Goal: Transaction & Acquisition: Obtain resource

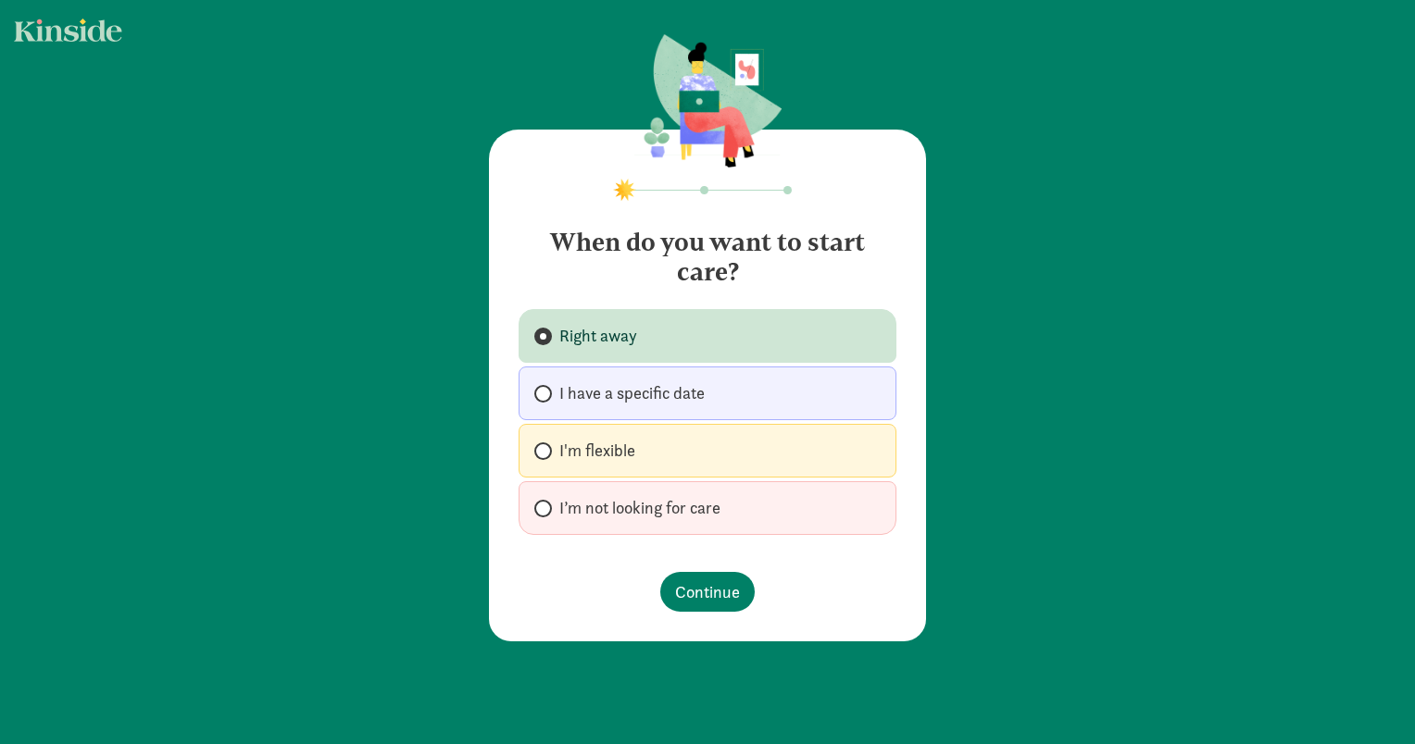
click at [675, 456] on label "I'm flexible" at bounding box center [707, 451] width 378 height 54
click at [546, 456] on input "I'm flexible" at bounding box center [540, 451] width 12 height 12
radio input "true"
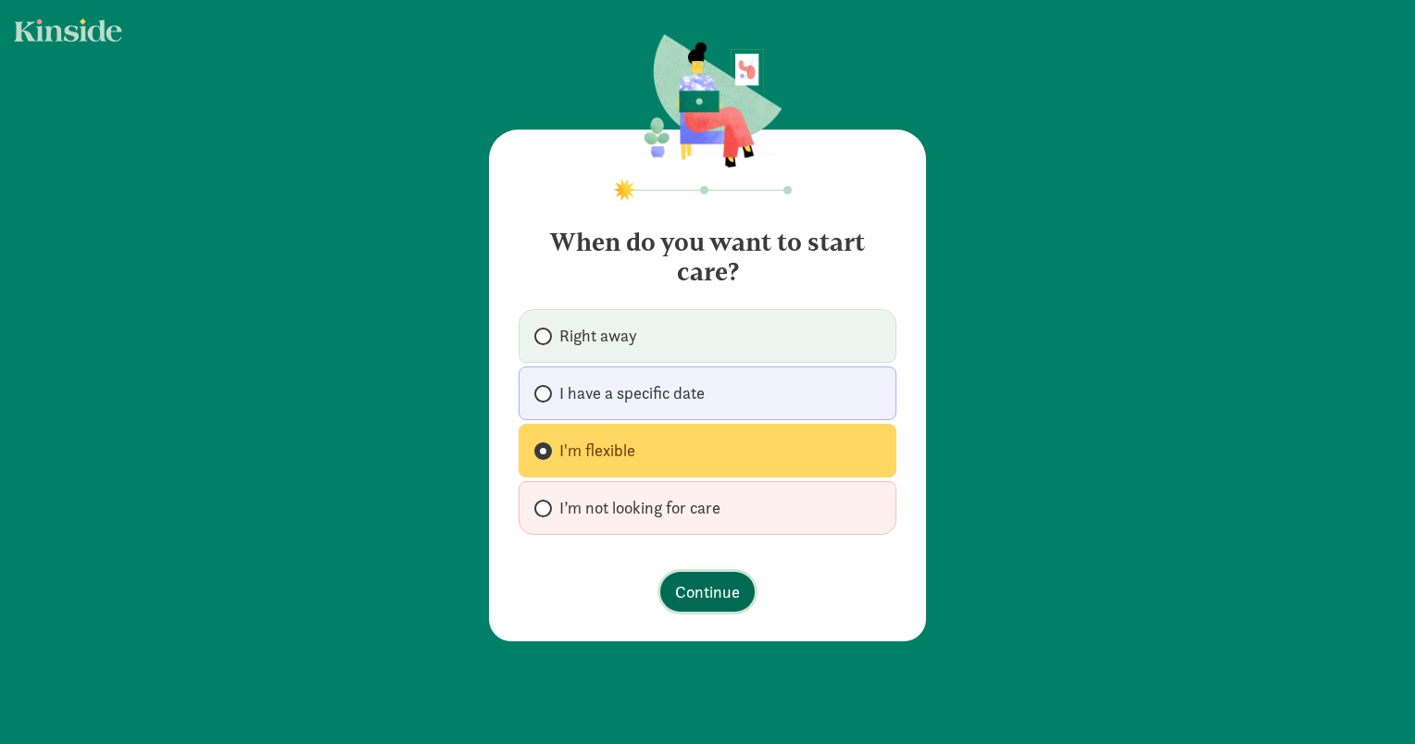
click at [681, 580] on span "Continue" at bounding box center [707, 592] width 65 height 25
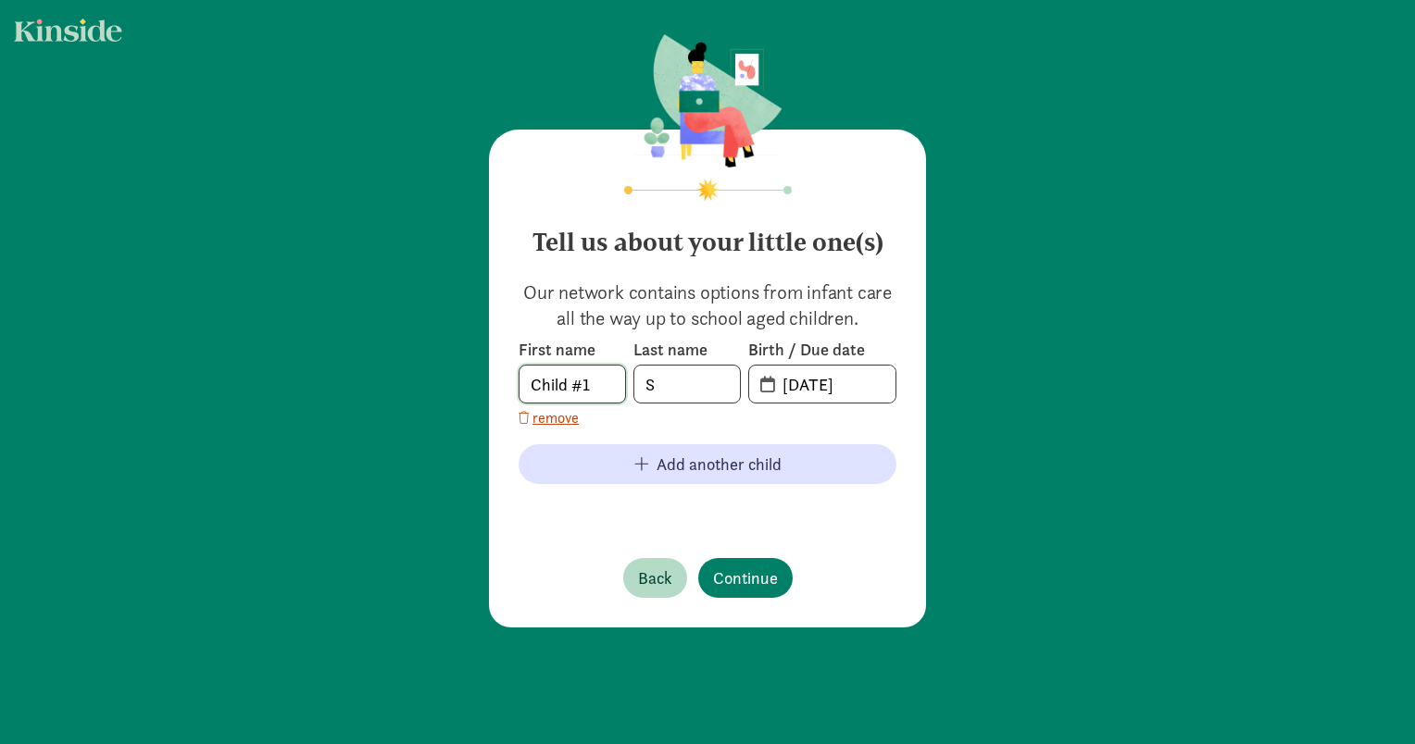
click at [607, 381] on input "Child #1" at bounding box center [572, 384] width 106 height 37
drag, startPoint x: 607, startPoint y: 381, endPoint x: 389, endPoint y: 381, distance: 218.5
click at [389, 381] on div "Tell us about your little one(s) Our network contains options from infant care …" at bounding box center [707, 332] width 1415 height 665
type input "Sarah"
type input "1"
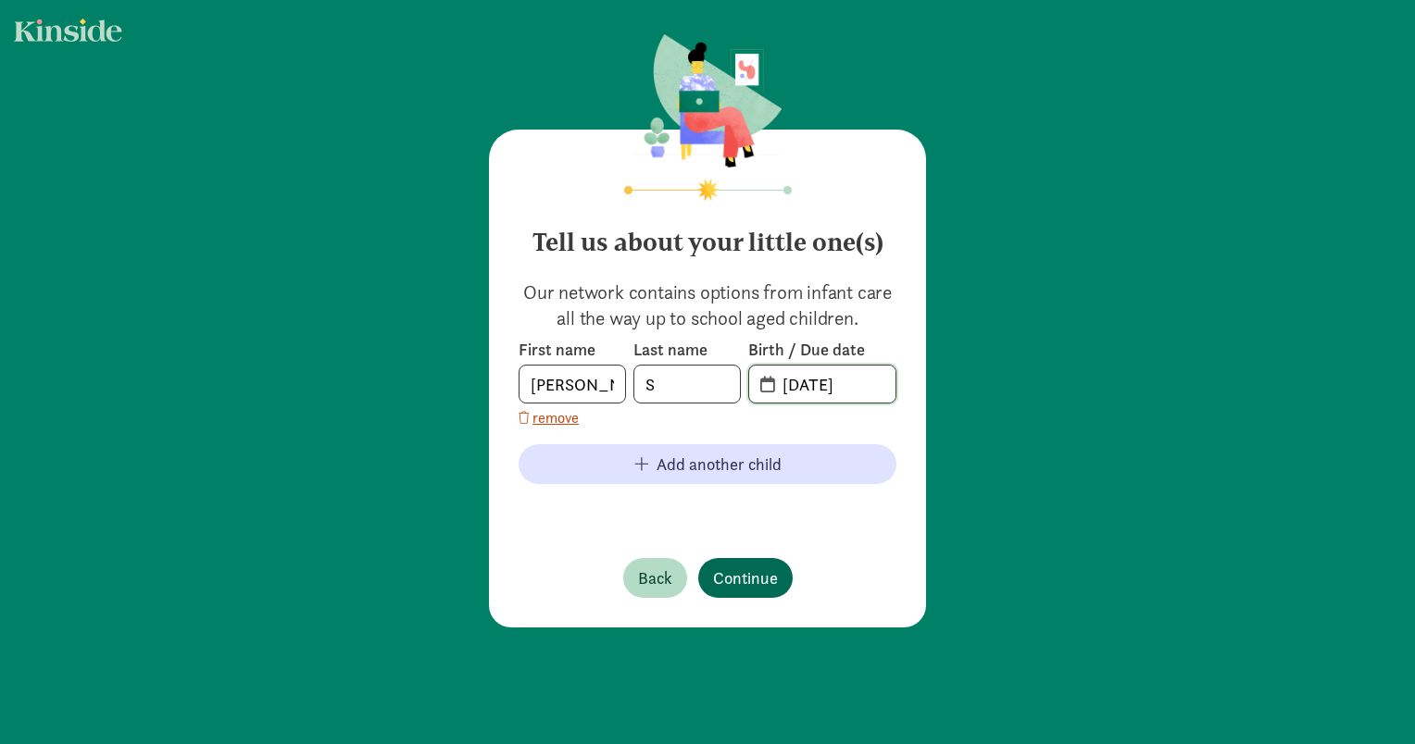
type input "06-15-2021"
click at [765, 576] on span "Continue" at bounding box center [745, 578] width 65 height 25
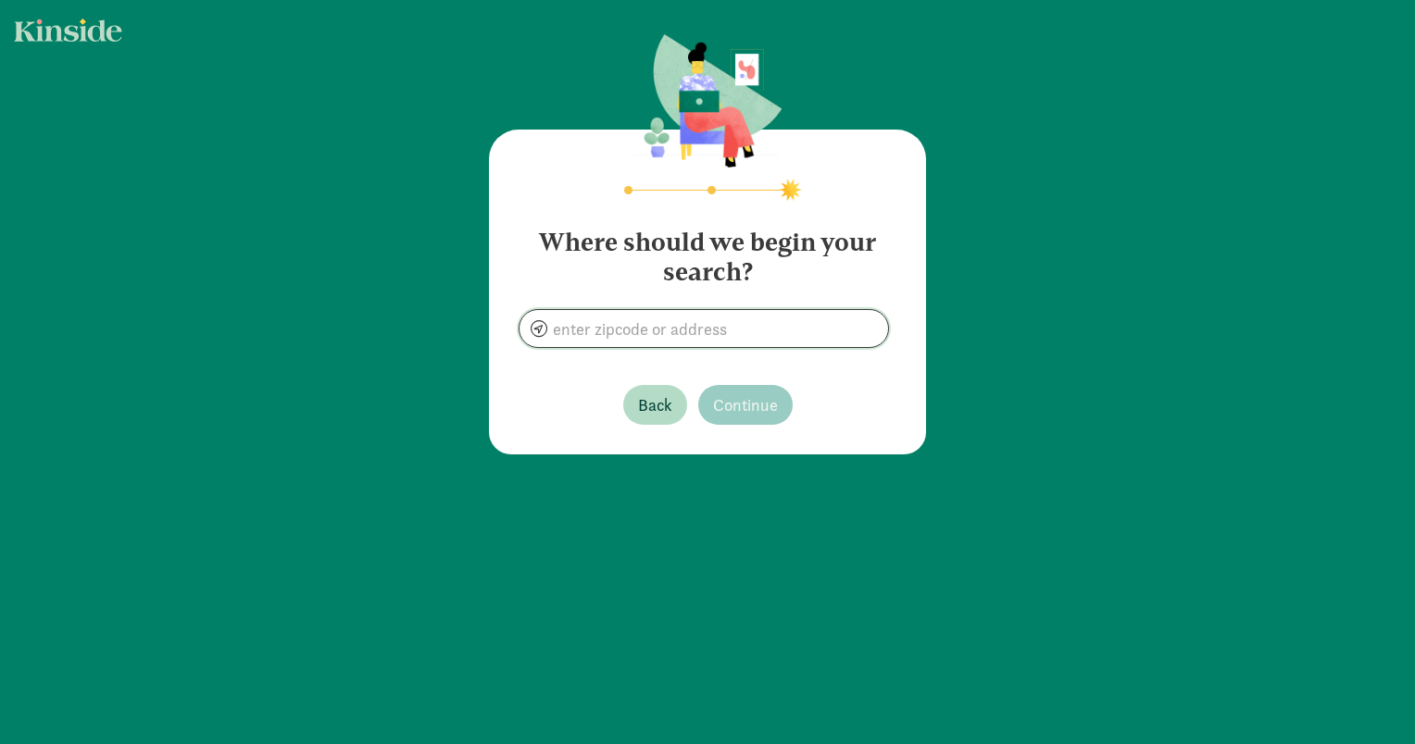
click at [672, 318] on input at bounding box center [703, 328] width 368 height 37
type input "Naranja, FL 33032, USA"
click at [732, 397] on span "Continue" at bounding box center [745, 405] width 65 height 25
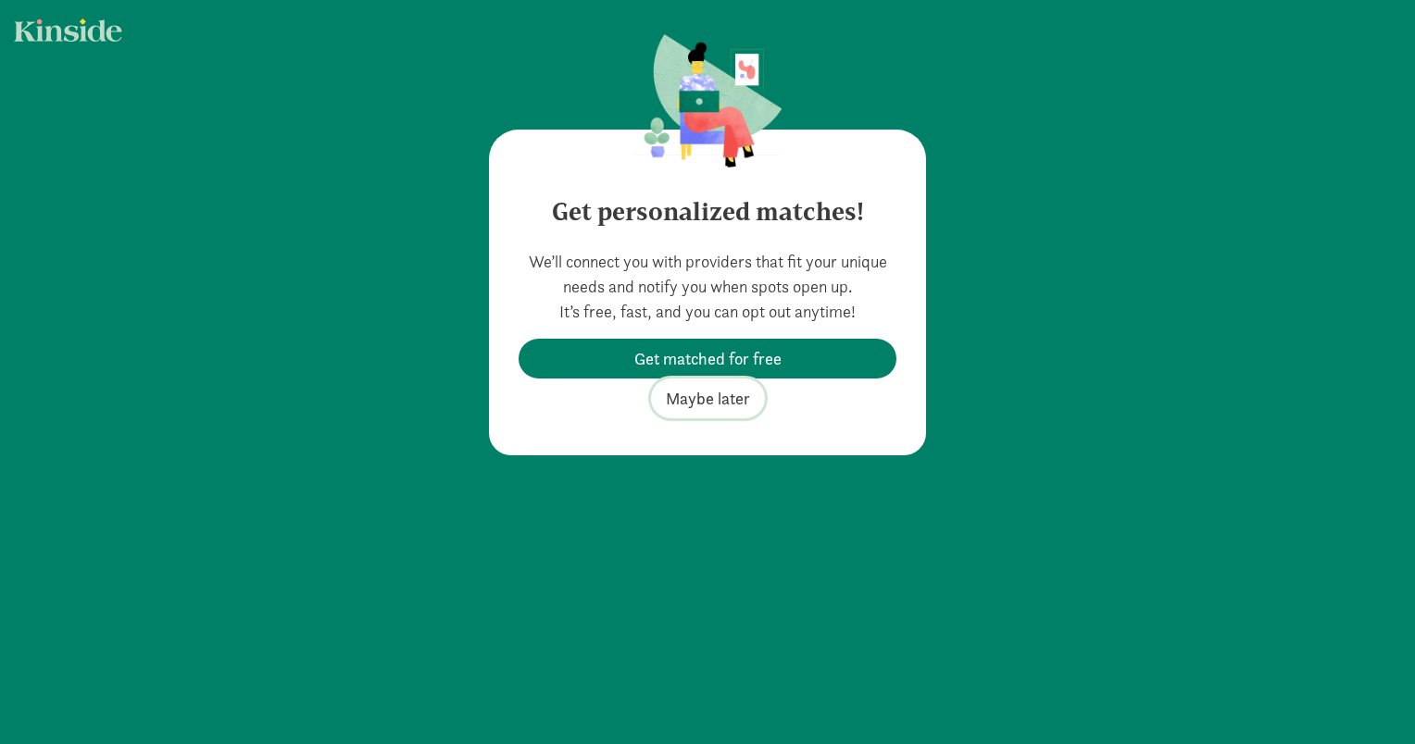
click at [728, 393] on span "Maybe later" at bounding box center [708, 398] width 84 height 25
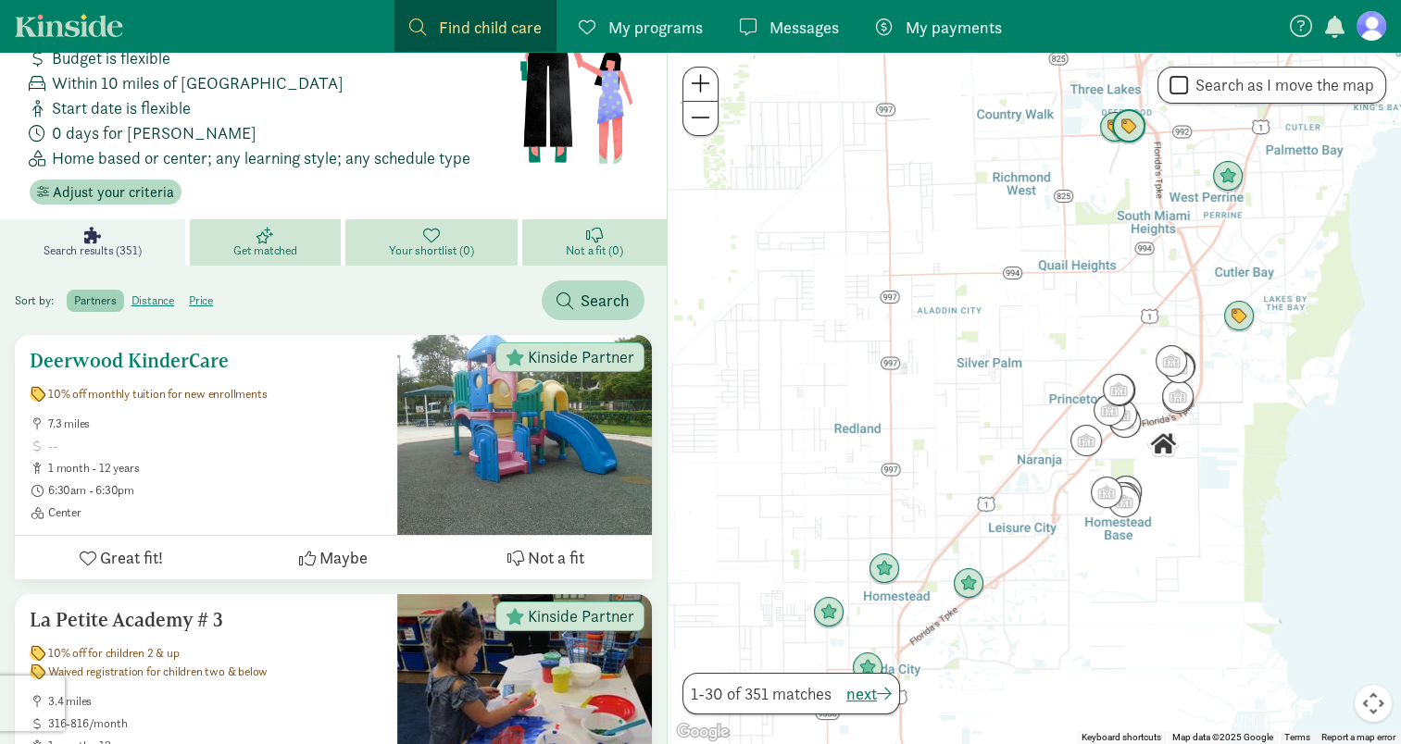
scroll to position [185, 0]
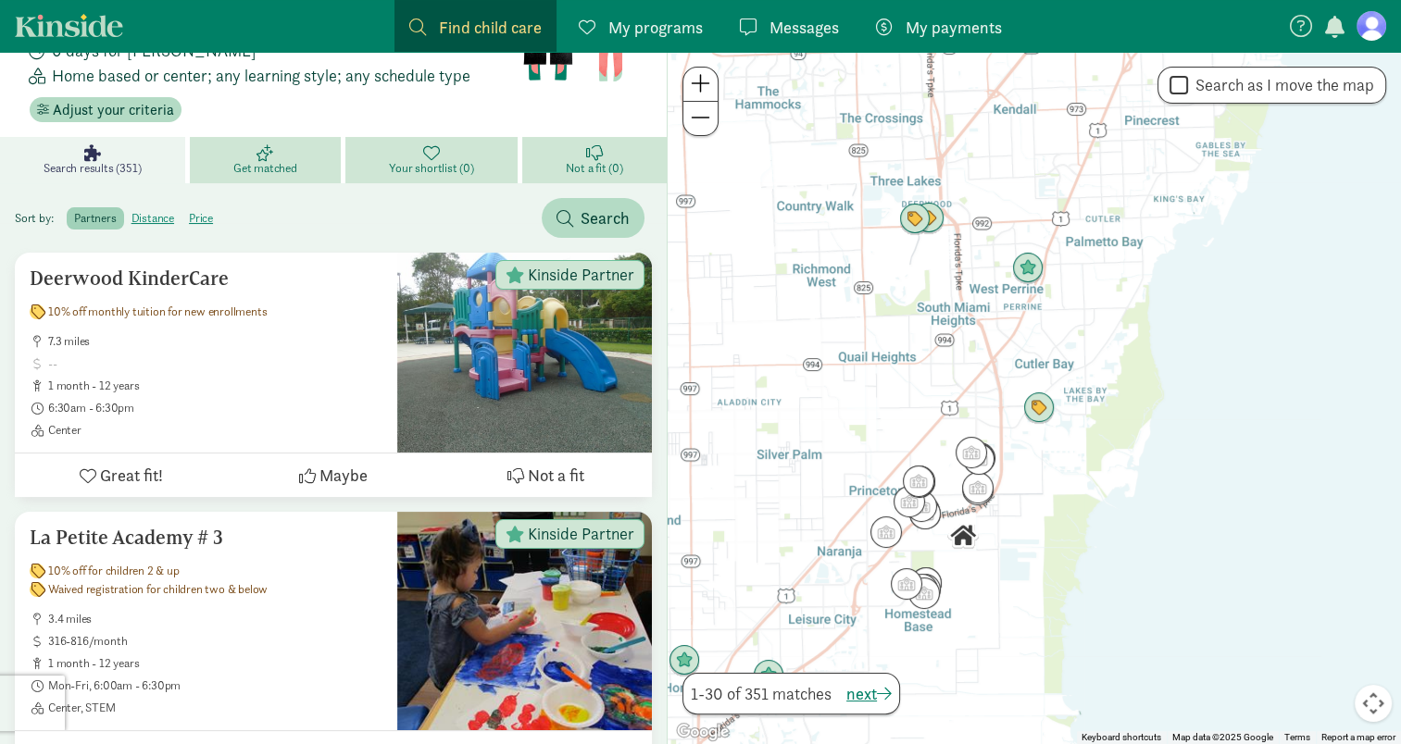
drag, startPoint x: 1005, startPoint y: 422, endPoint x: 804, endPoint y: 516, distance: 222.4
click at [804, 516] on div at bounding box center [1033, 398] width 733 height 692
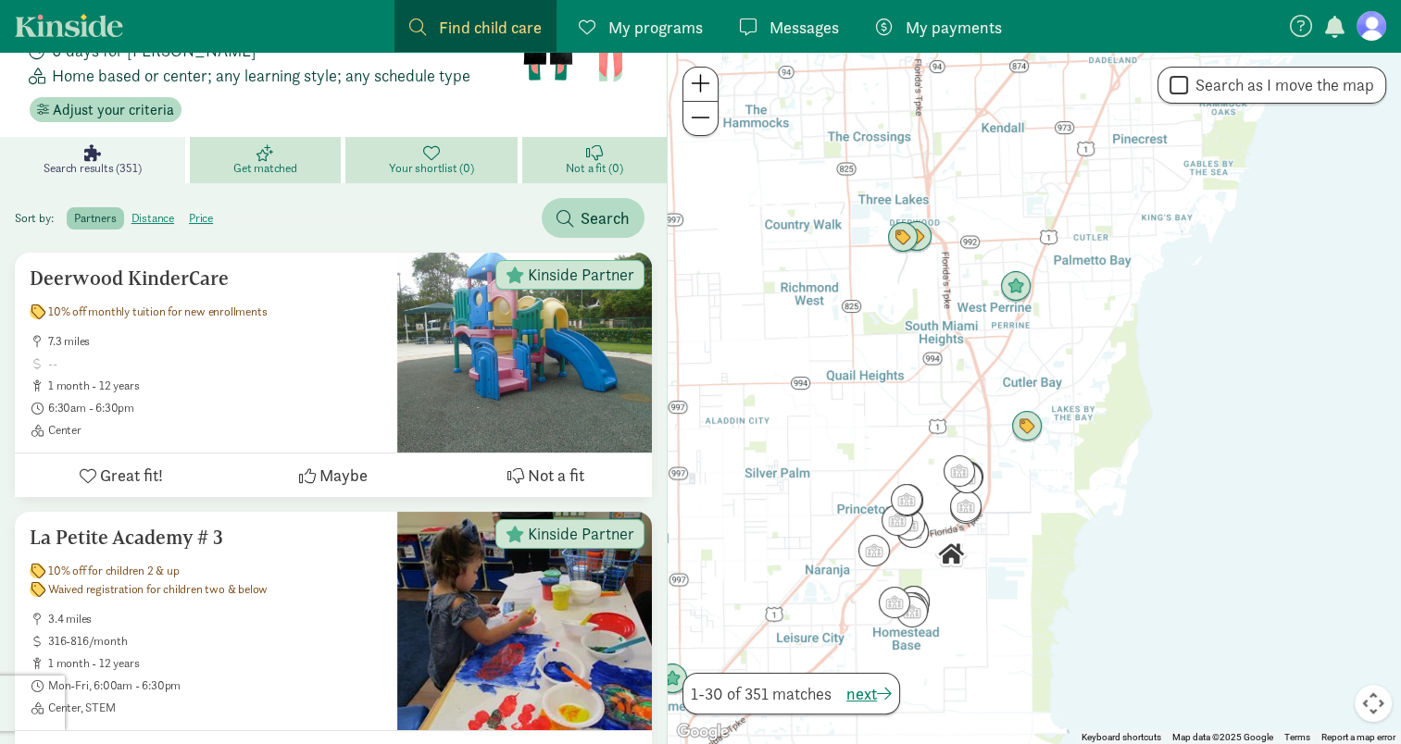
drag, startPoint x: 1043, startPoint y: 330, endPoint x: 1012, endPoint y: 399, distance: 76.2
click at [1012, 399] on div at bounding box center [1033, 398] width 733 height 692
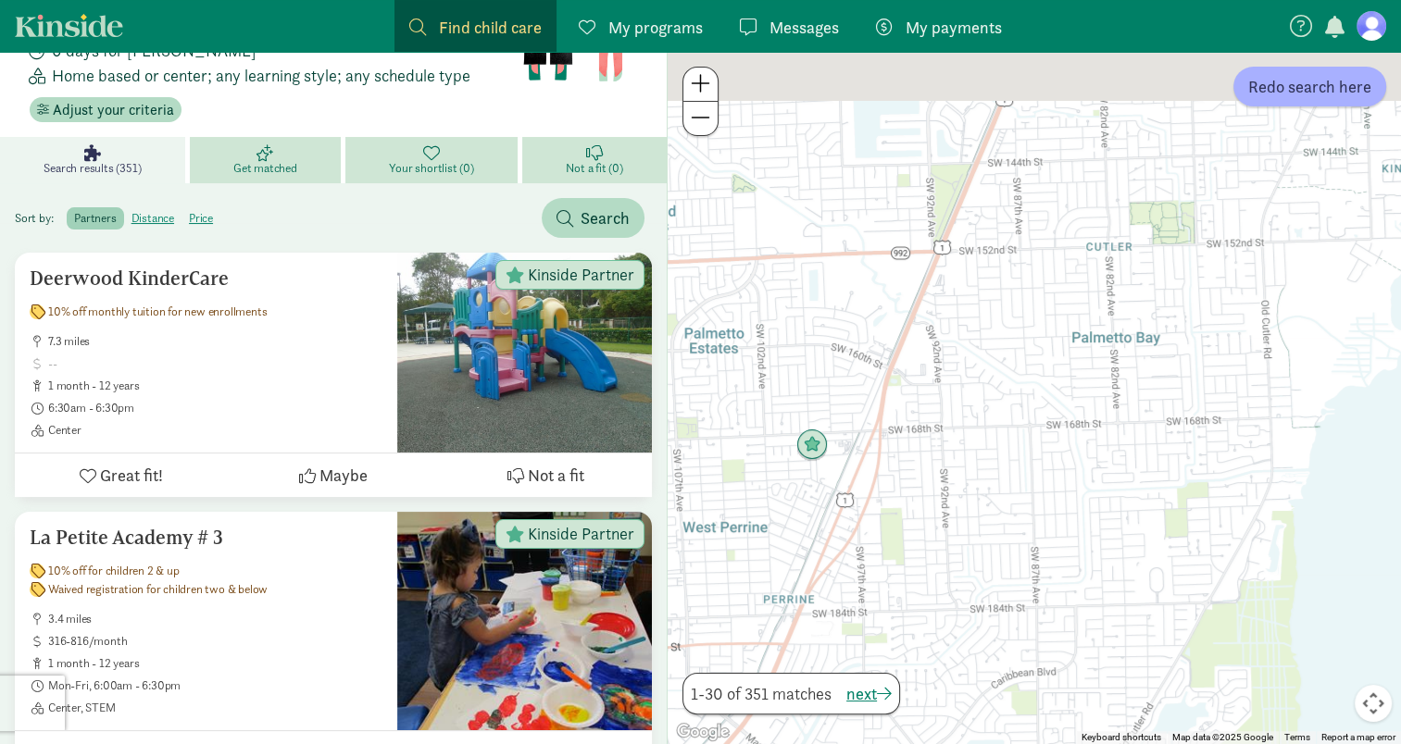
drag, startPoint x: 1002, startPoint y: 347, endPoint x: 823, endPoint y: 562, distance: 279.4
click at [823, 562] on div at bounding box center [1033, 398] width 733 height 692
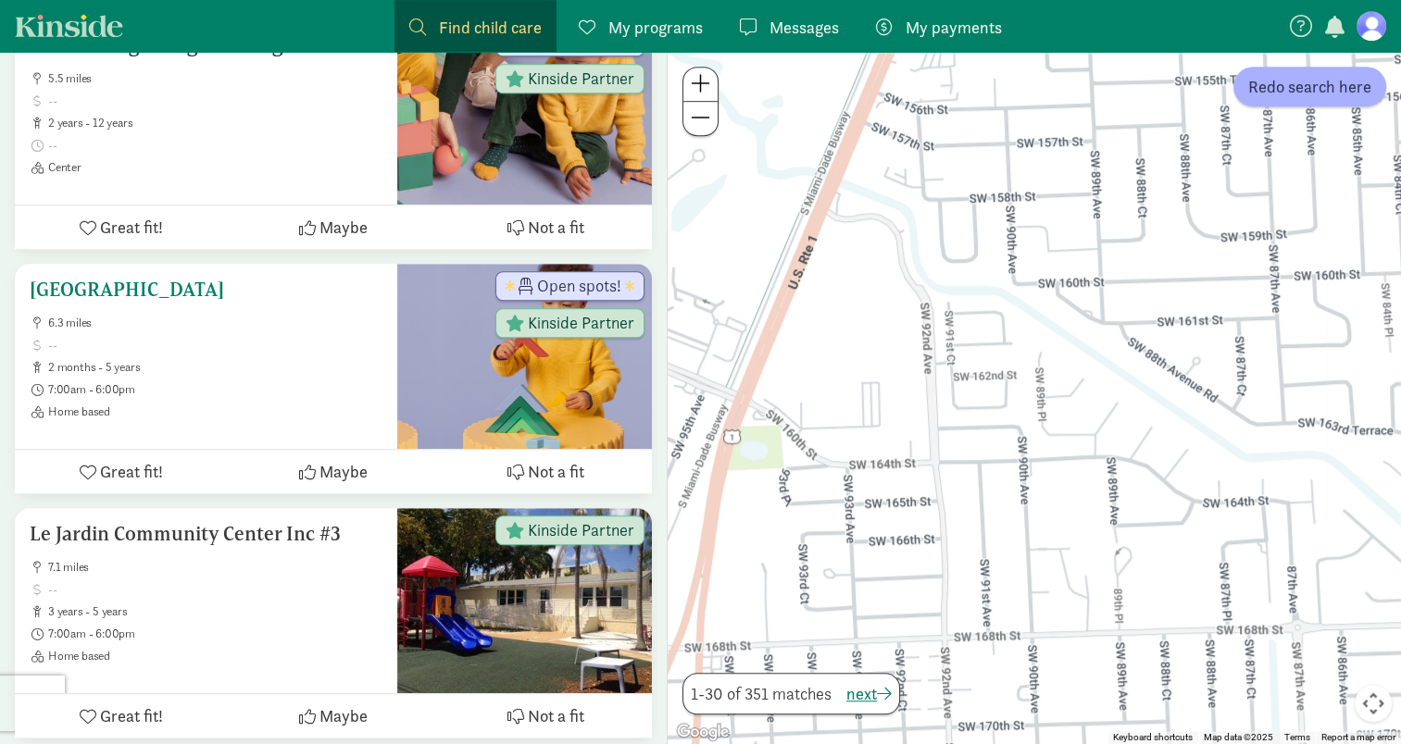
scroll to position [1111, 0]
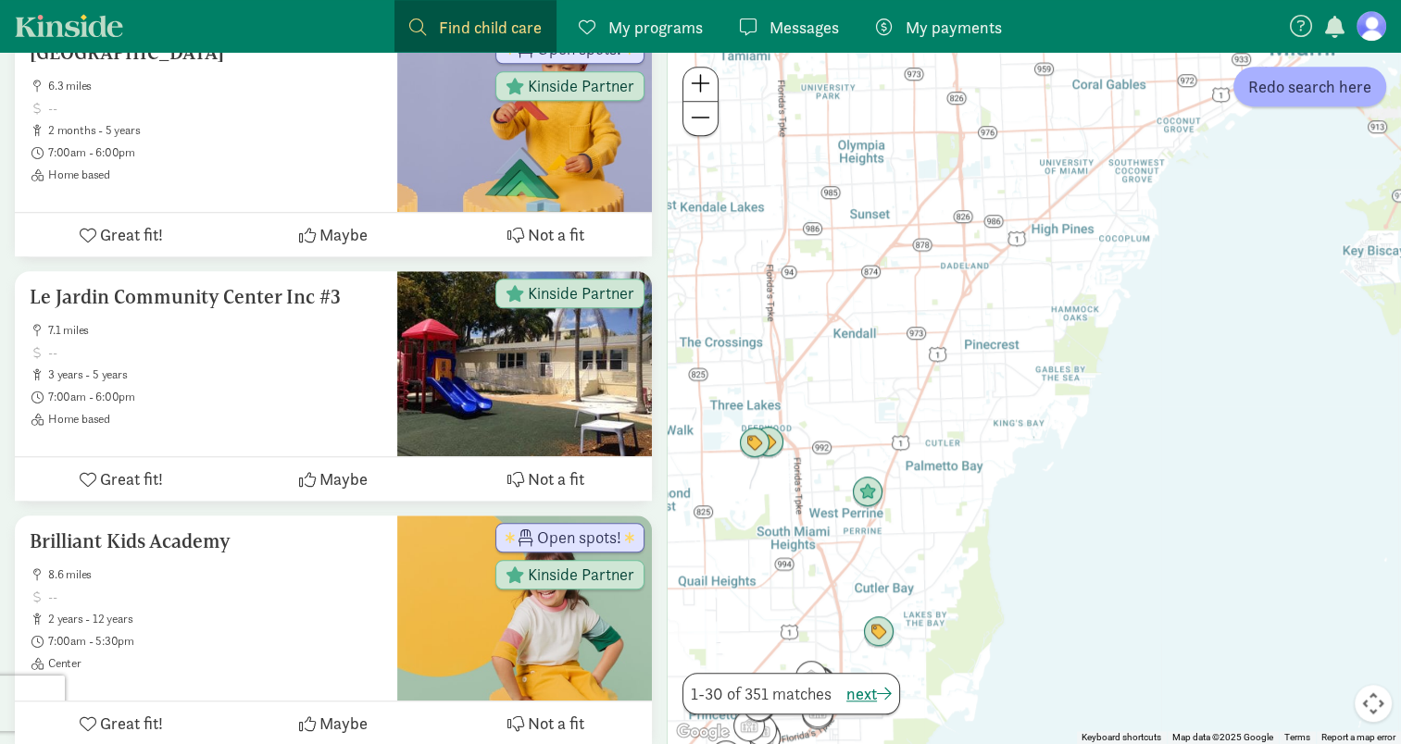
drag, startPoint x: 935, startPoint y: 459, endPoint x: 919, endPoint y: 497, distance: 41.1
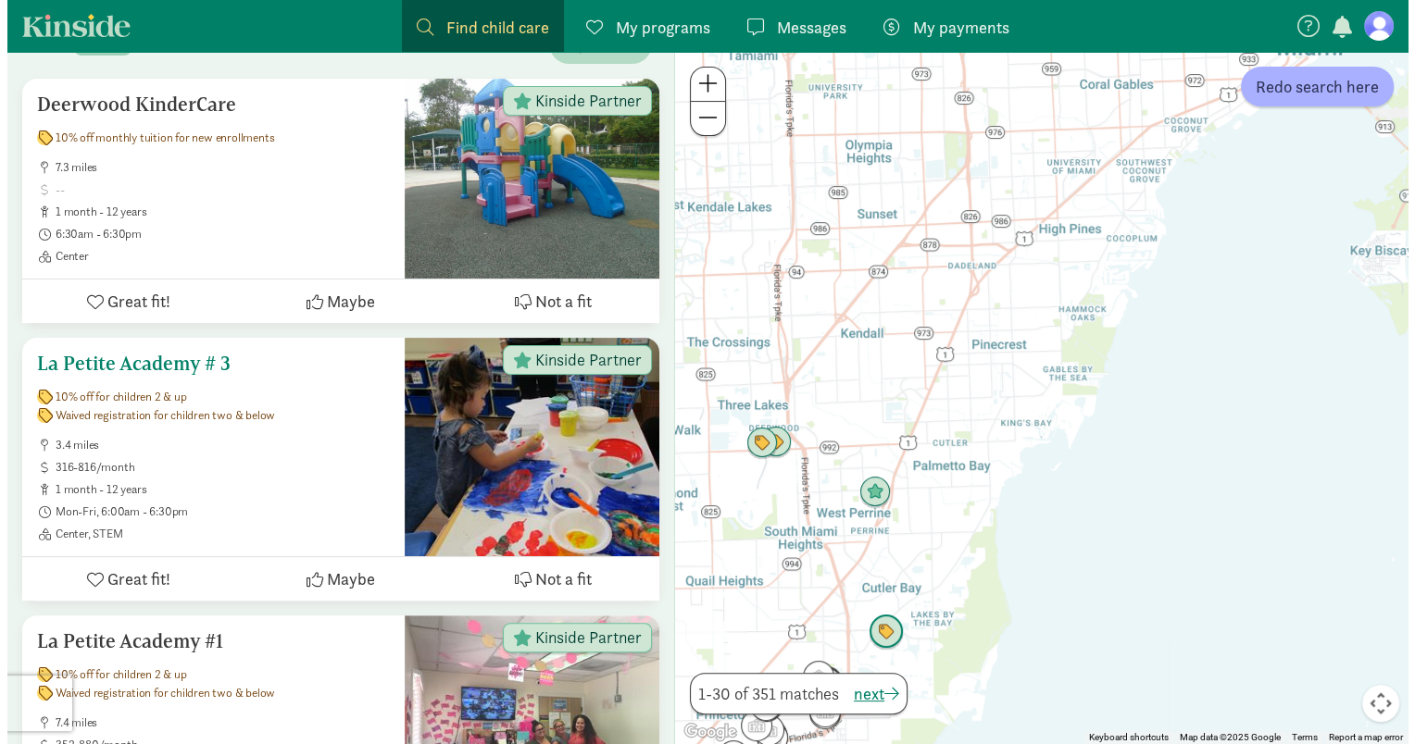
scroll to position [0, 0]
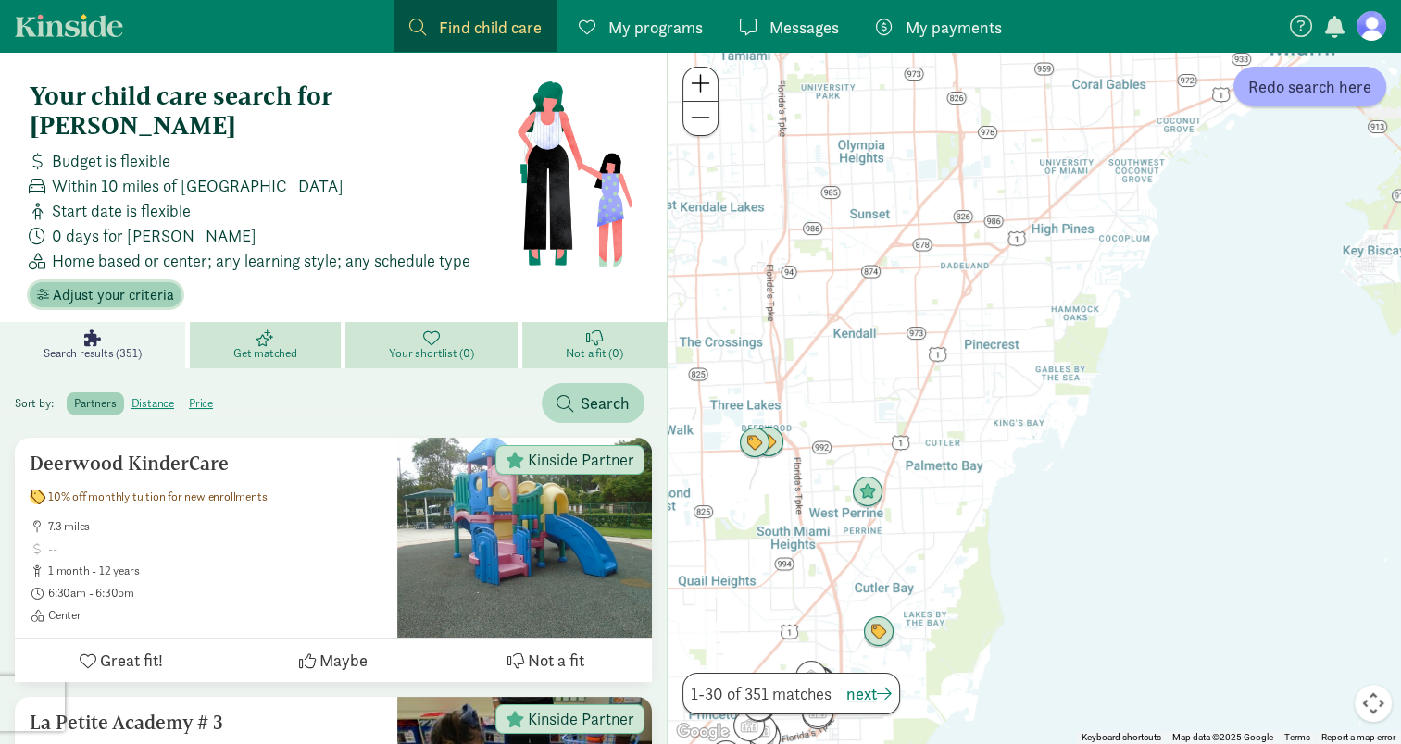
click at [167, 284] on span "Adjust your criteria" at bounding box center [113, 295] width 121 height 22
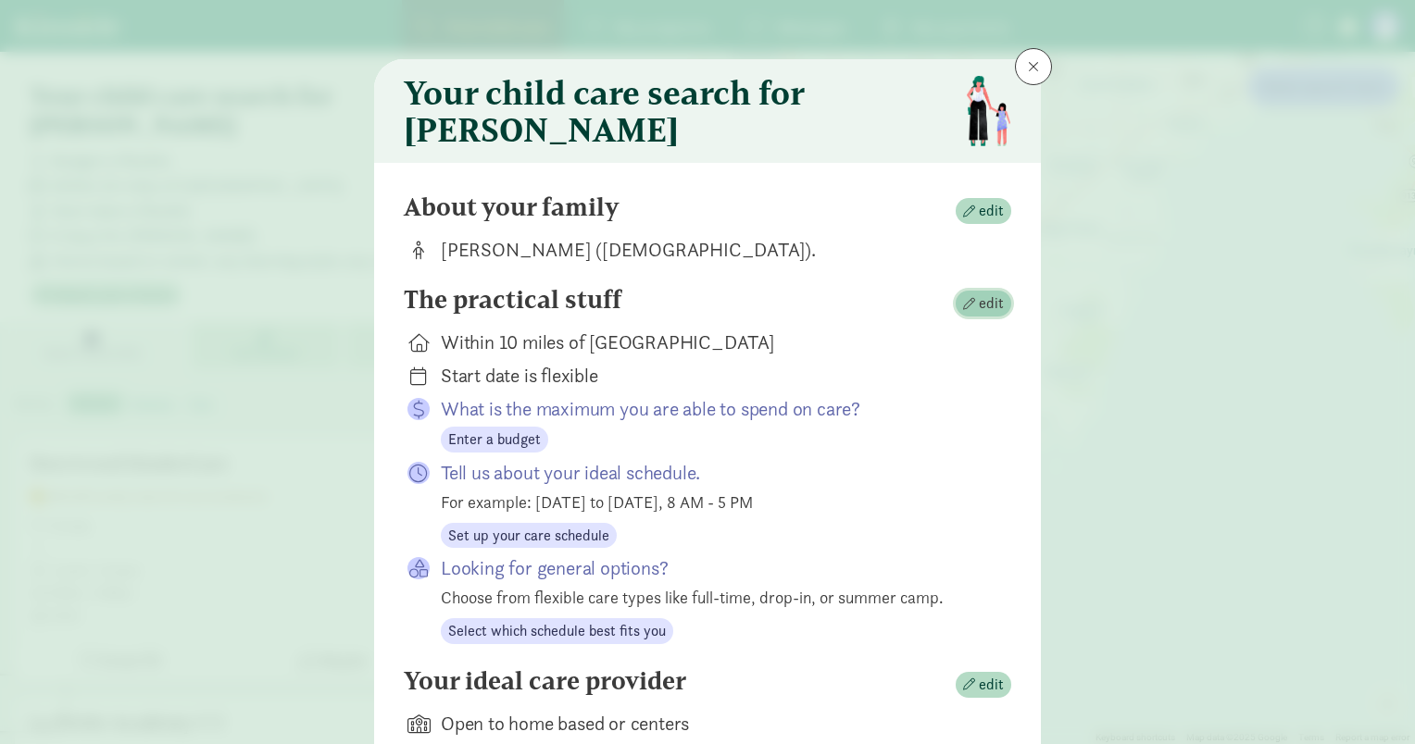
click at [979, 315] on span "edit" at bounding box center [991, 304] width 25 height 22
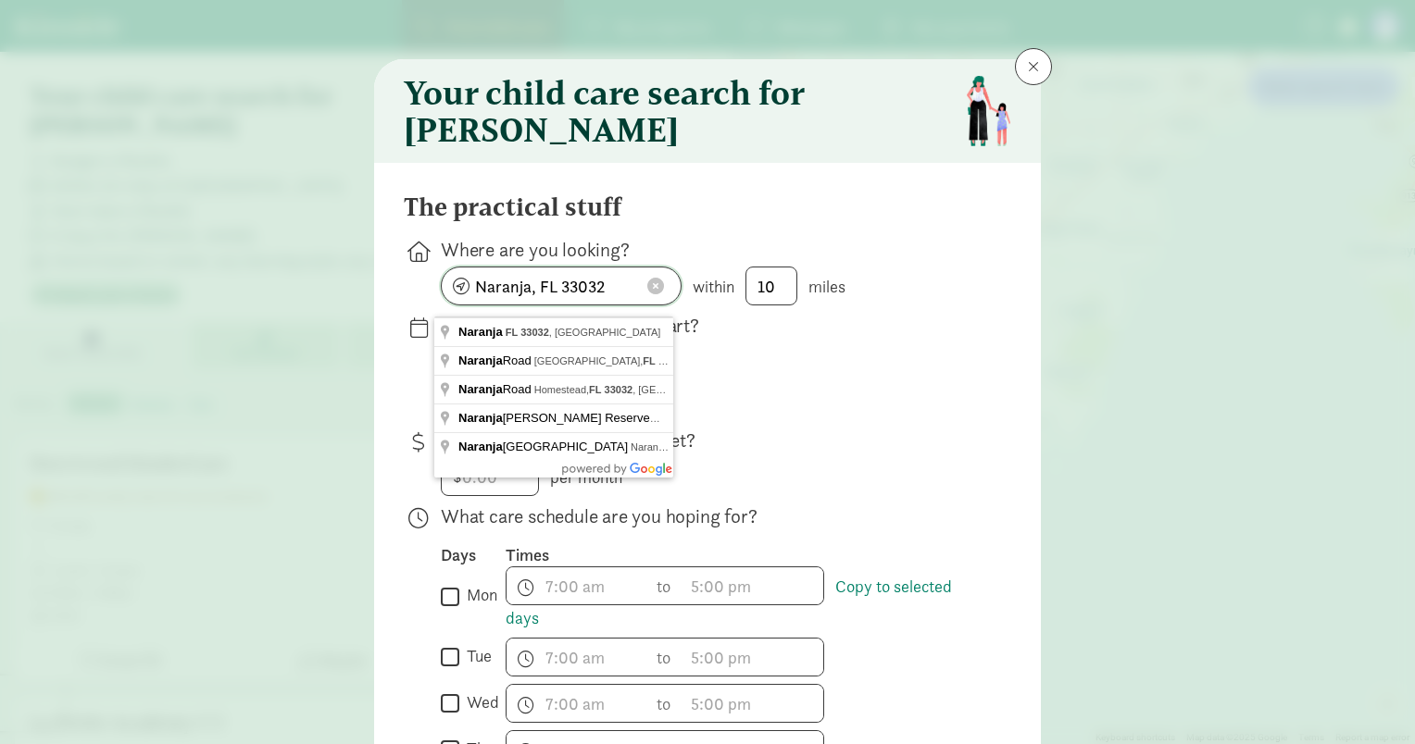
drag, startPoint x: 632, startPoint y: 297, endPoint x: 415, endPoint y: 282, distance: 218.1
click at [415, 282] on div "Where are you looking? Naranja, FL 33032 within 10 miles" at bounding box center [707, 271] width 607 height 69
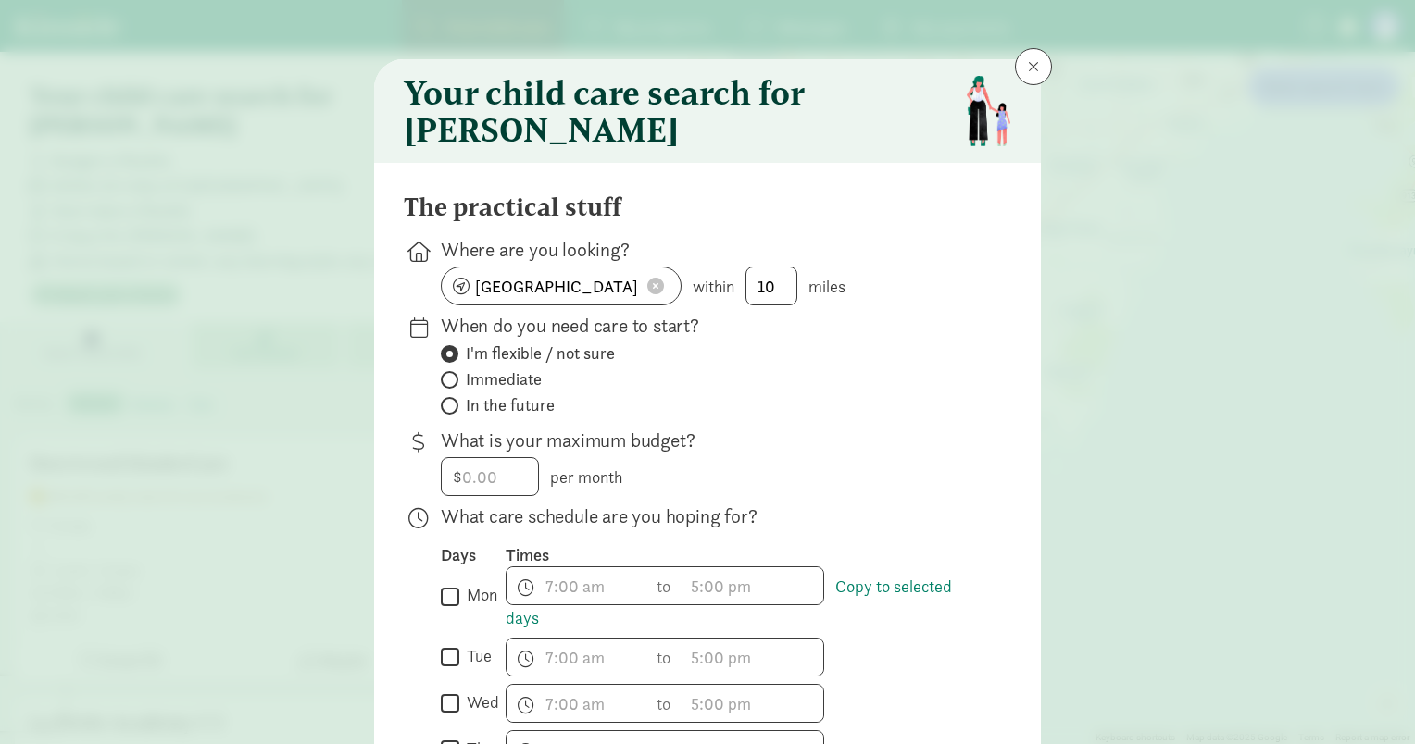
type input "Quail Heights, FL 33189, USA"
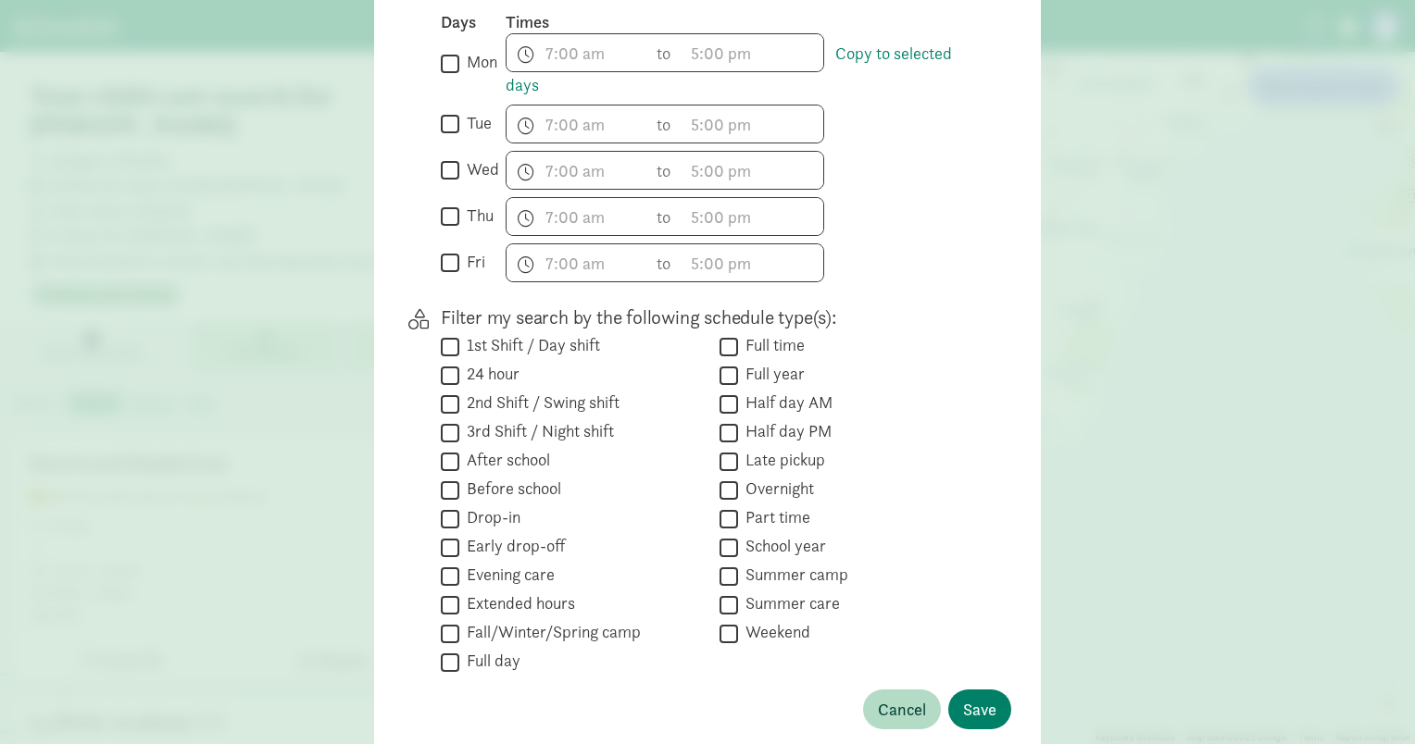
scroll to position [640, 0]
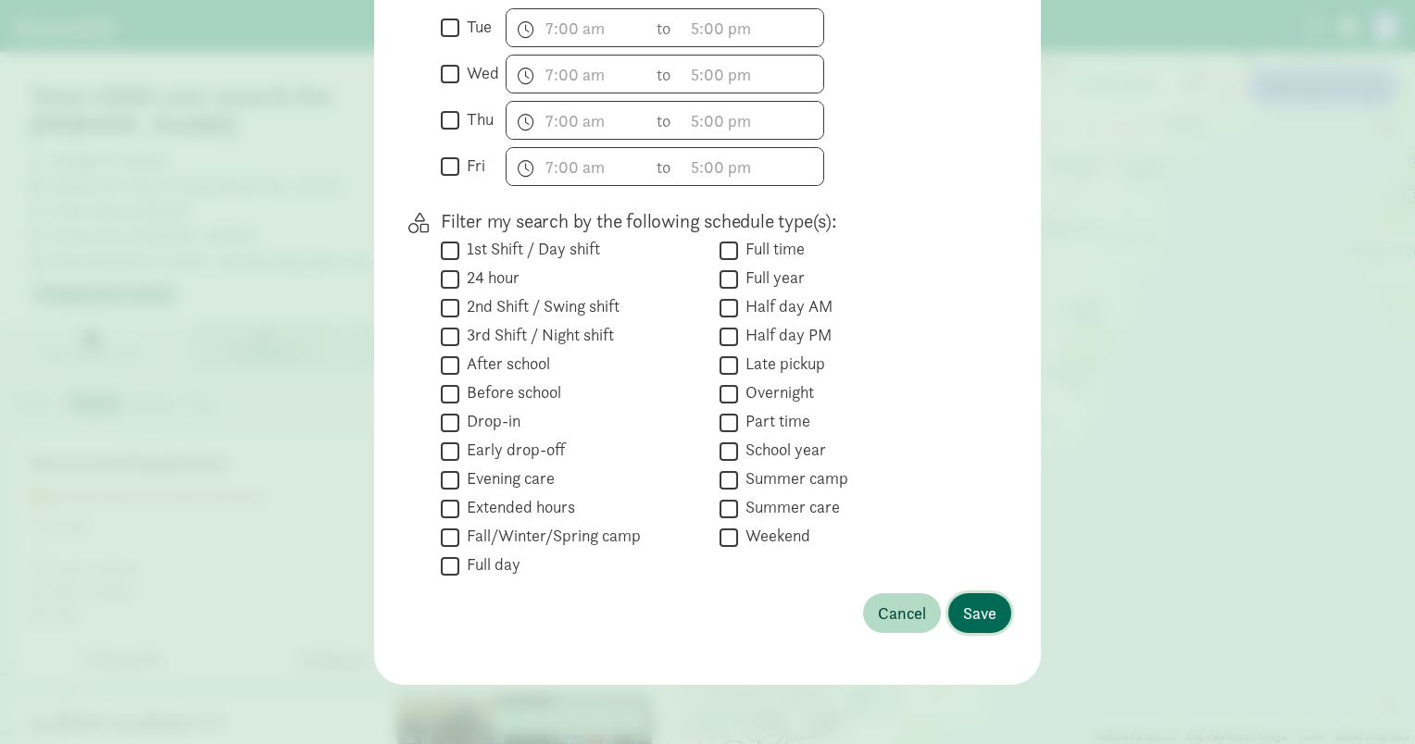
click at [963, 605] on span "Save" at bounding box center [979, 613] width 33 height 25
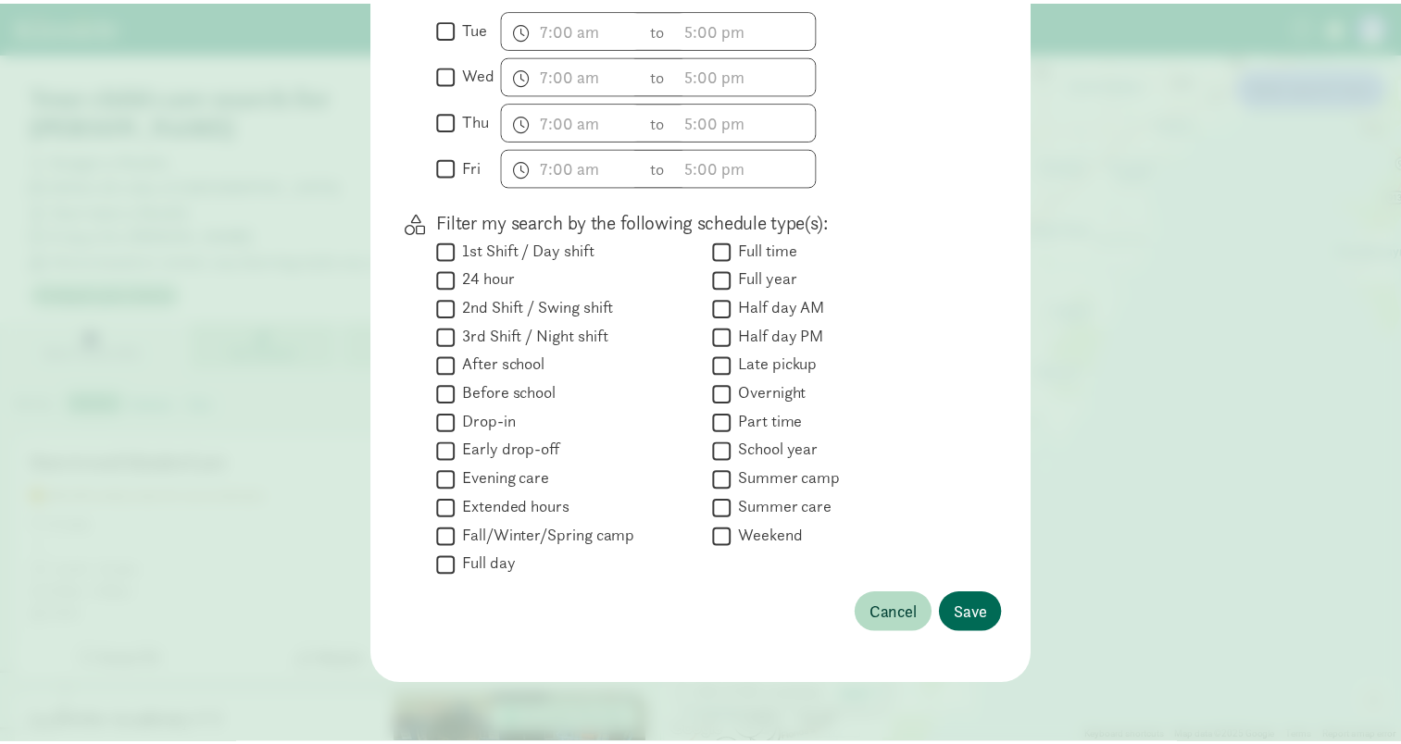
scroll to position [156, 0]
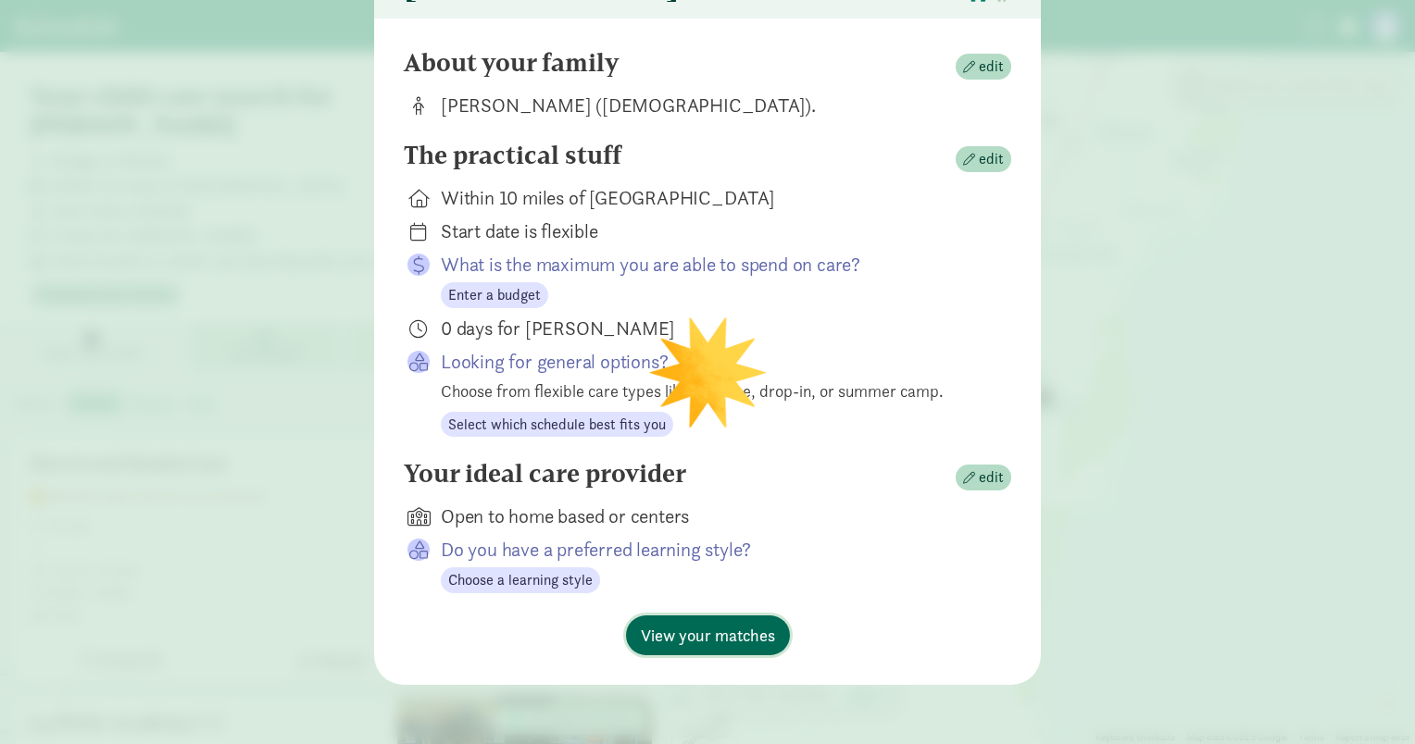
click at [667, 633] on span "View your matches" at bounding box center [708, 635] width 134 height 25
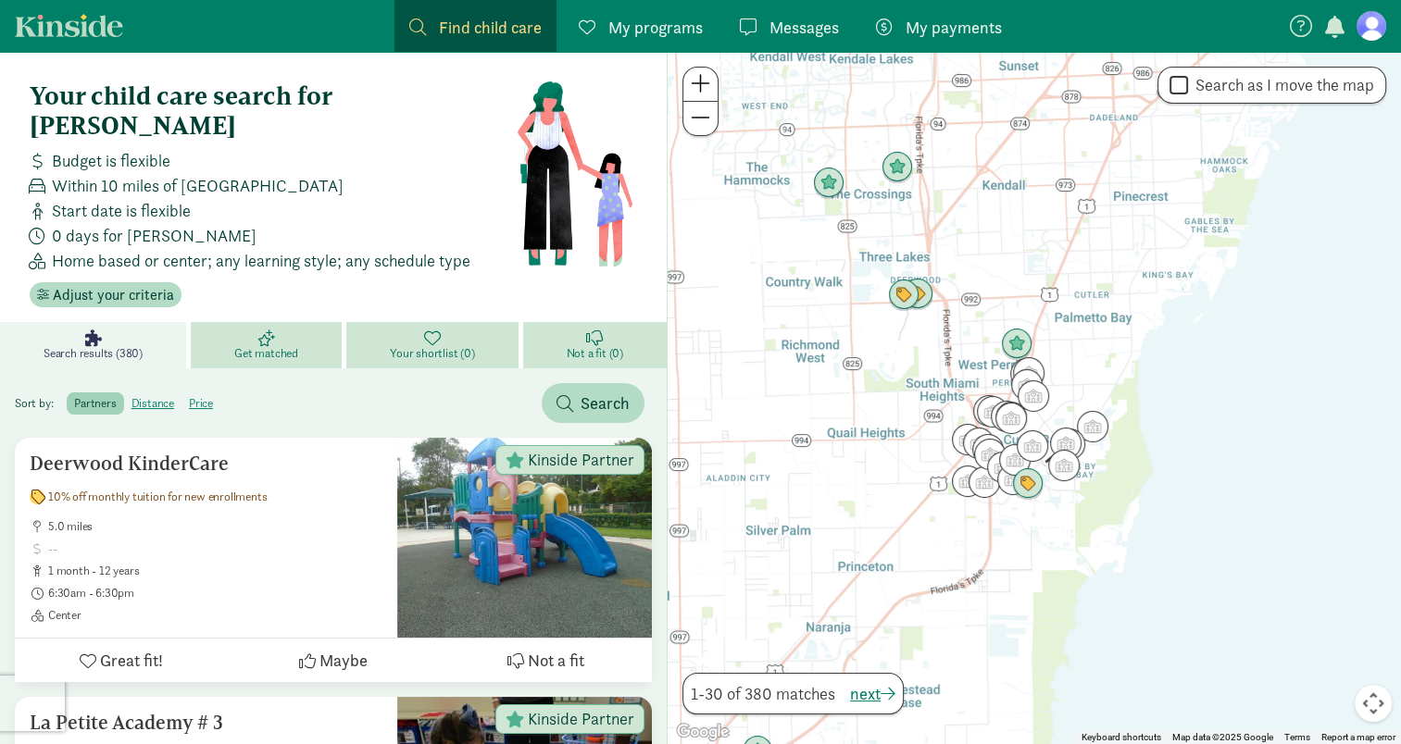
drag, startPoint x: 1204, startPoint y: 321, endPoint x: 1019, endPoint y: 366, distance: 190.4
click at [1063, 381] on div at bounding box center [1033, 398] width 733 height 692
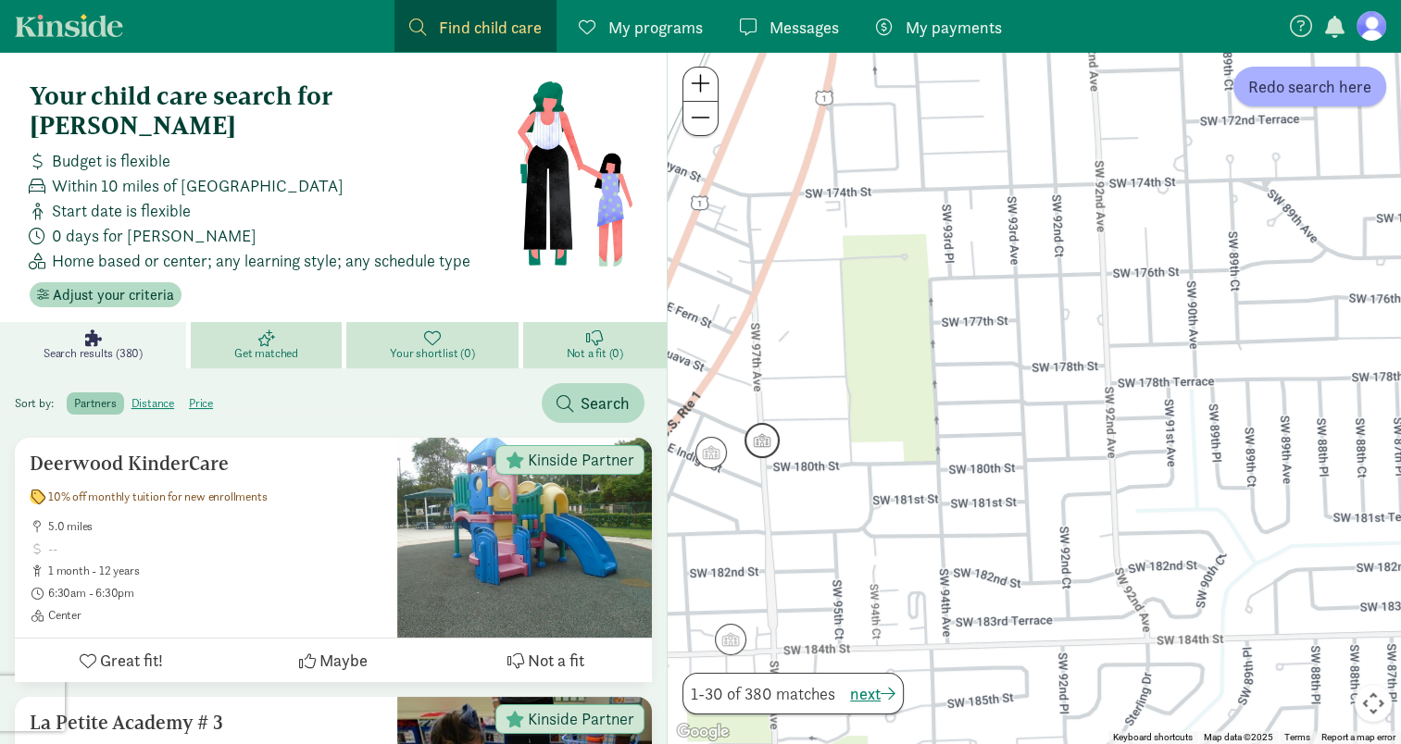
click at [760, 437] on img "Click to see details" at bounding box center [761, 440] width 35 height 35
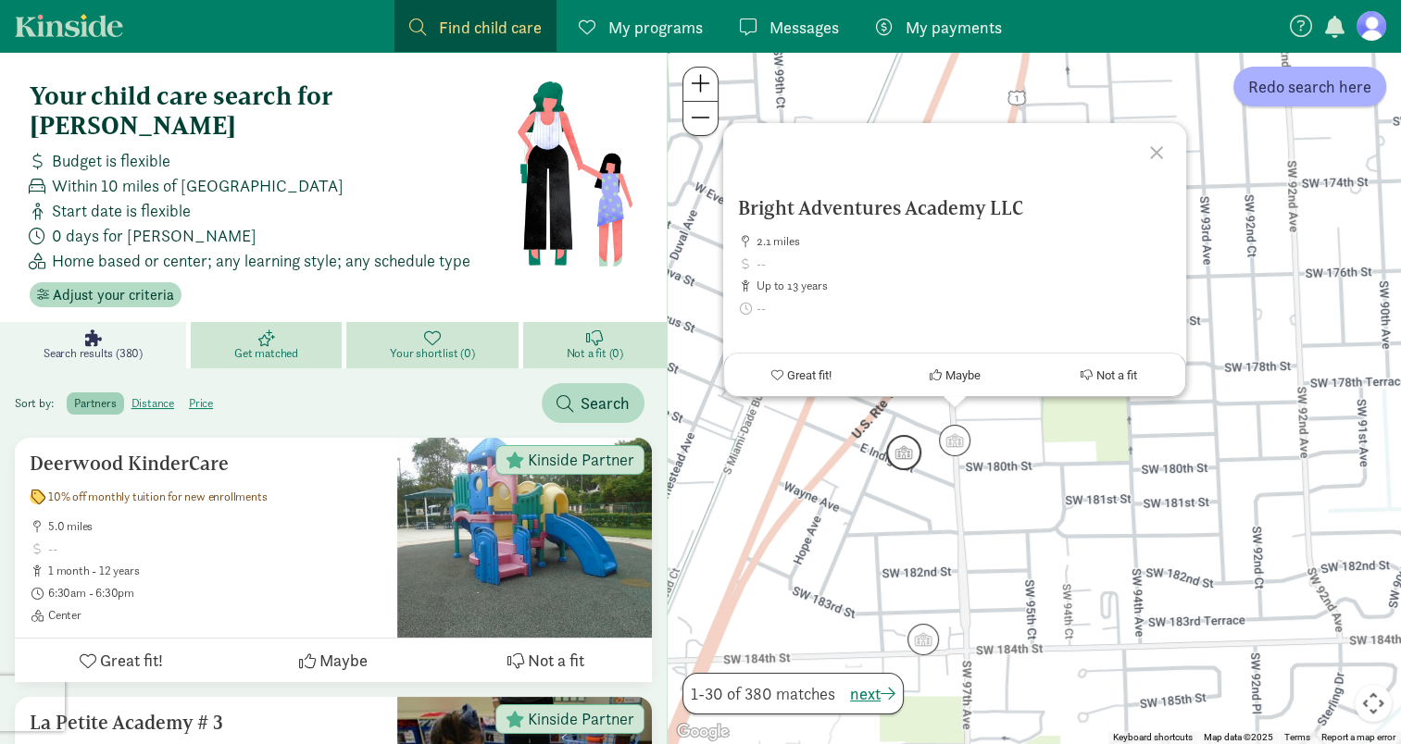
click at [892, 444] on img "Click to see details" at bounding box center [903, 452] width 35 height 35
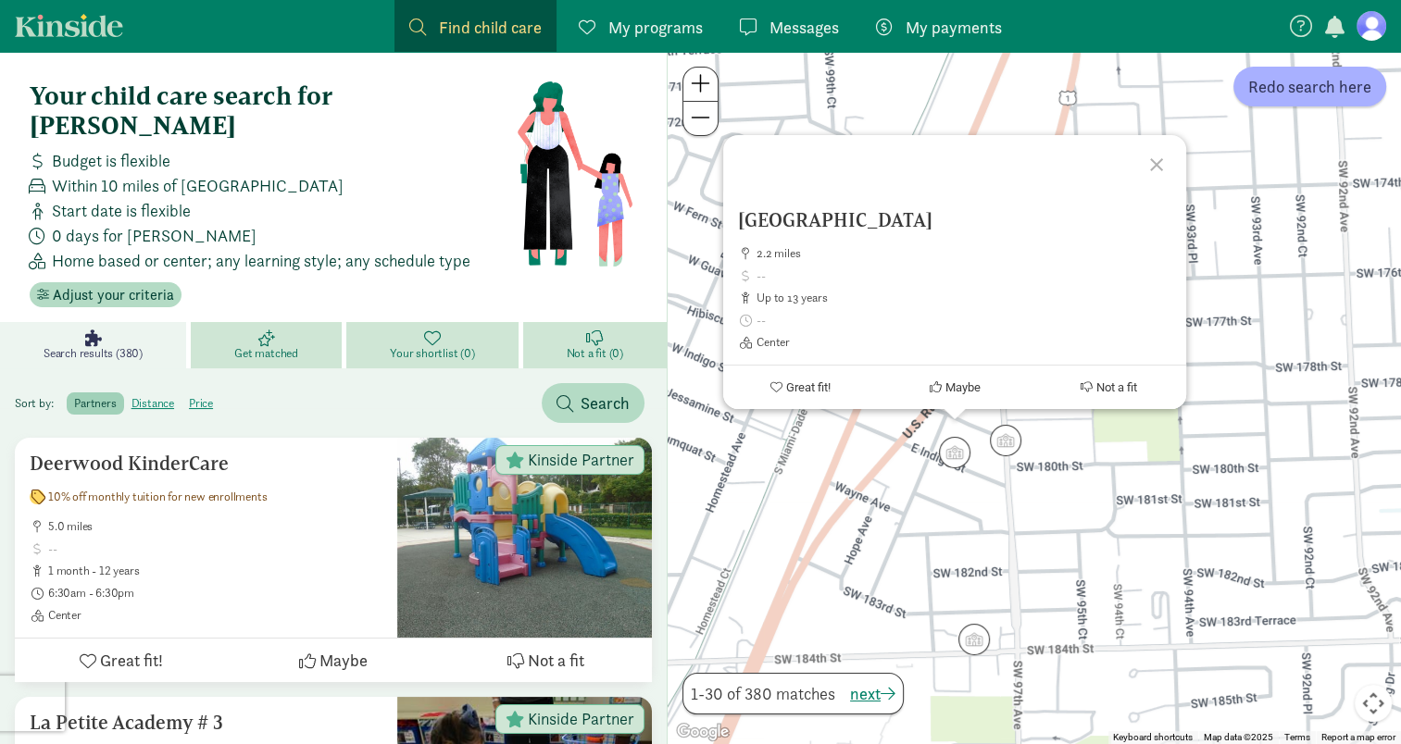
click at [1049, 464] on div "To navigate, press the arrow keys. Palmetto Bay Preschool 2.2 miles up to 13 ye…" at bounding box center [1033, 398] width 733 height 692
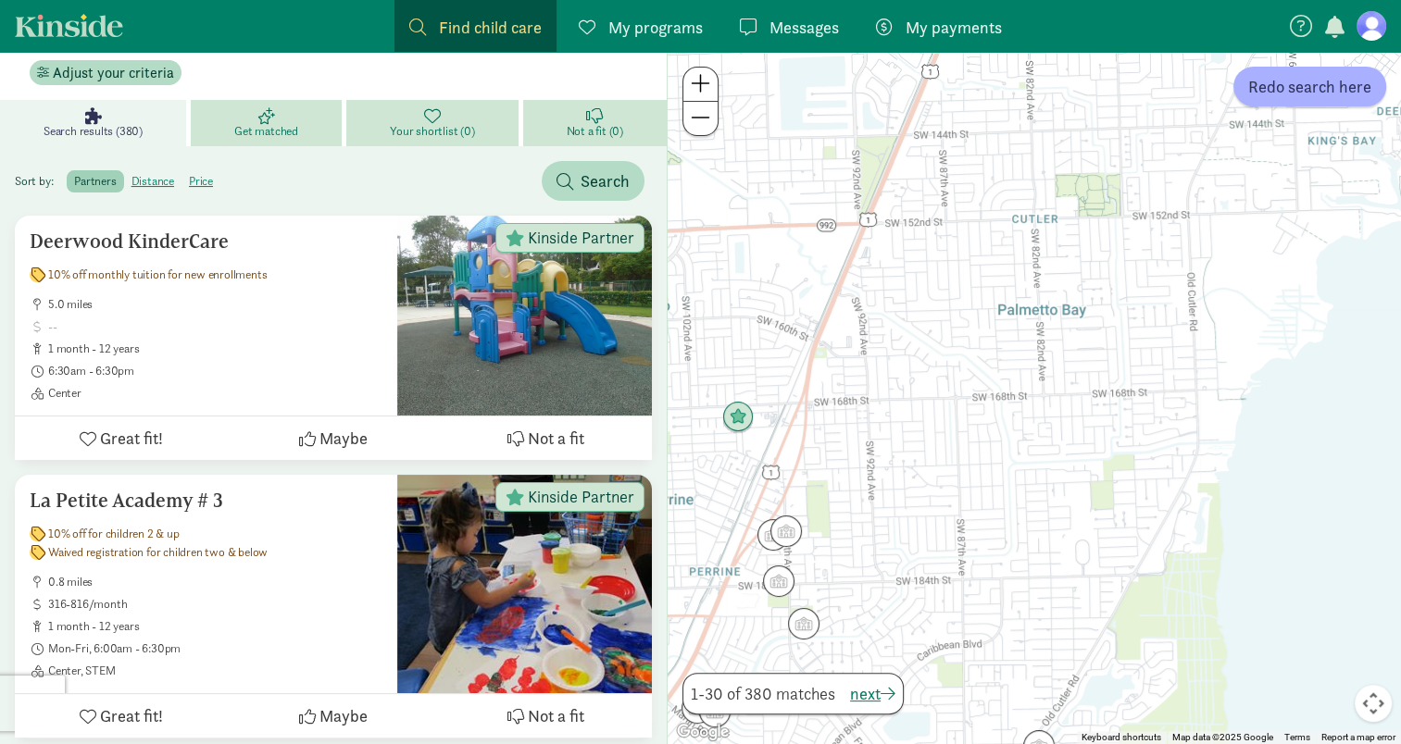
scroll to position [585, 0]
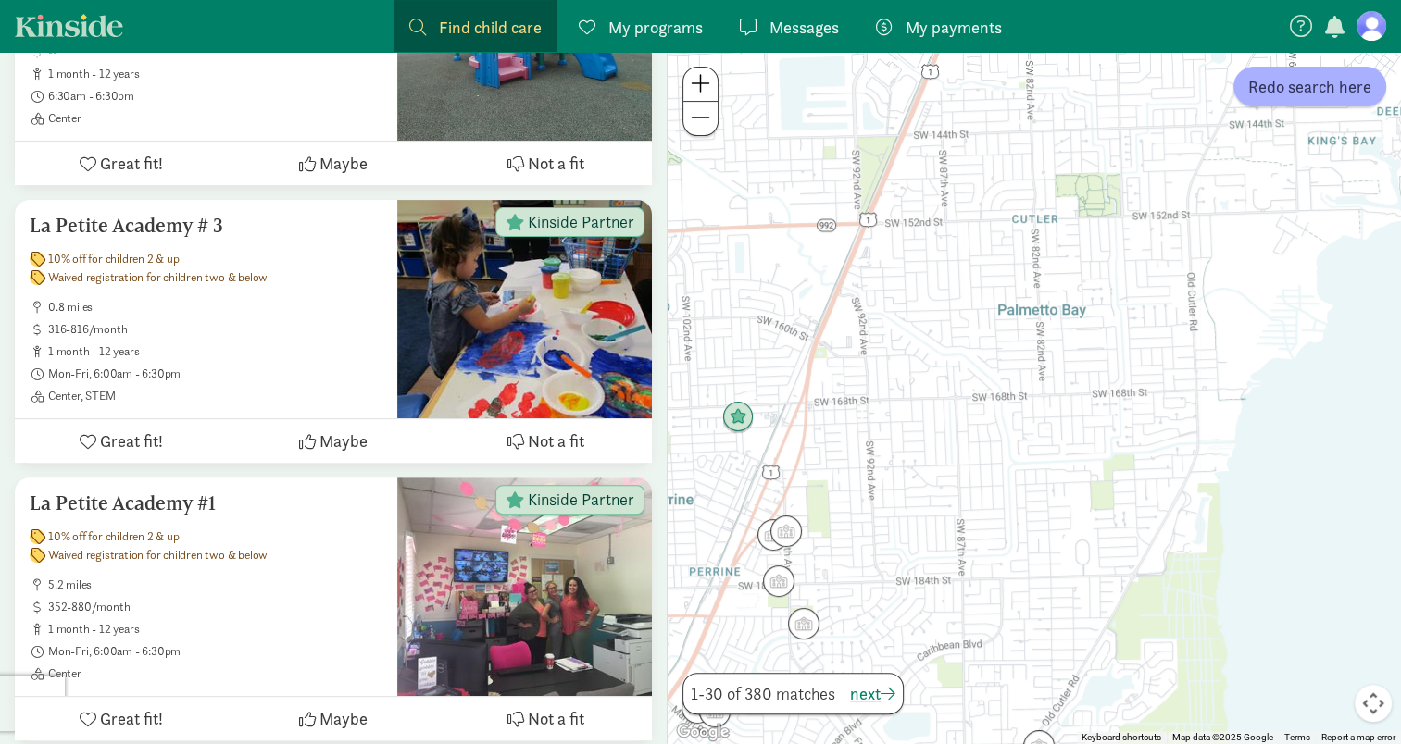
drag, startPoint x: 1041, startPoint y: 363, endPoint x: 815, endPoint y: 515, distance: 272.2
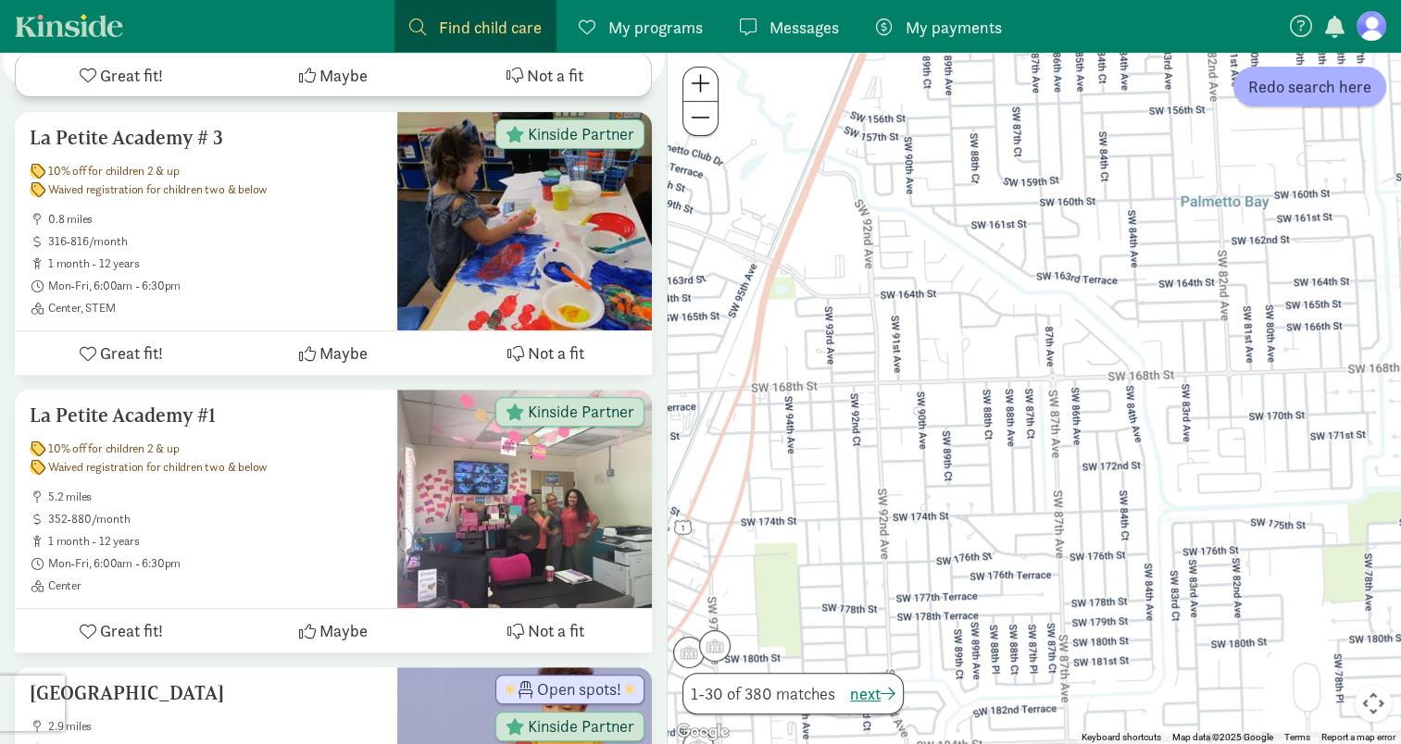
click at [794, 399] on div at bounding box center [1033, 398] width 733 height 692
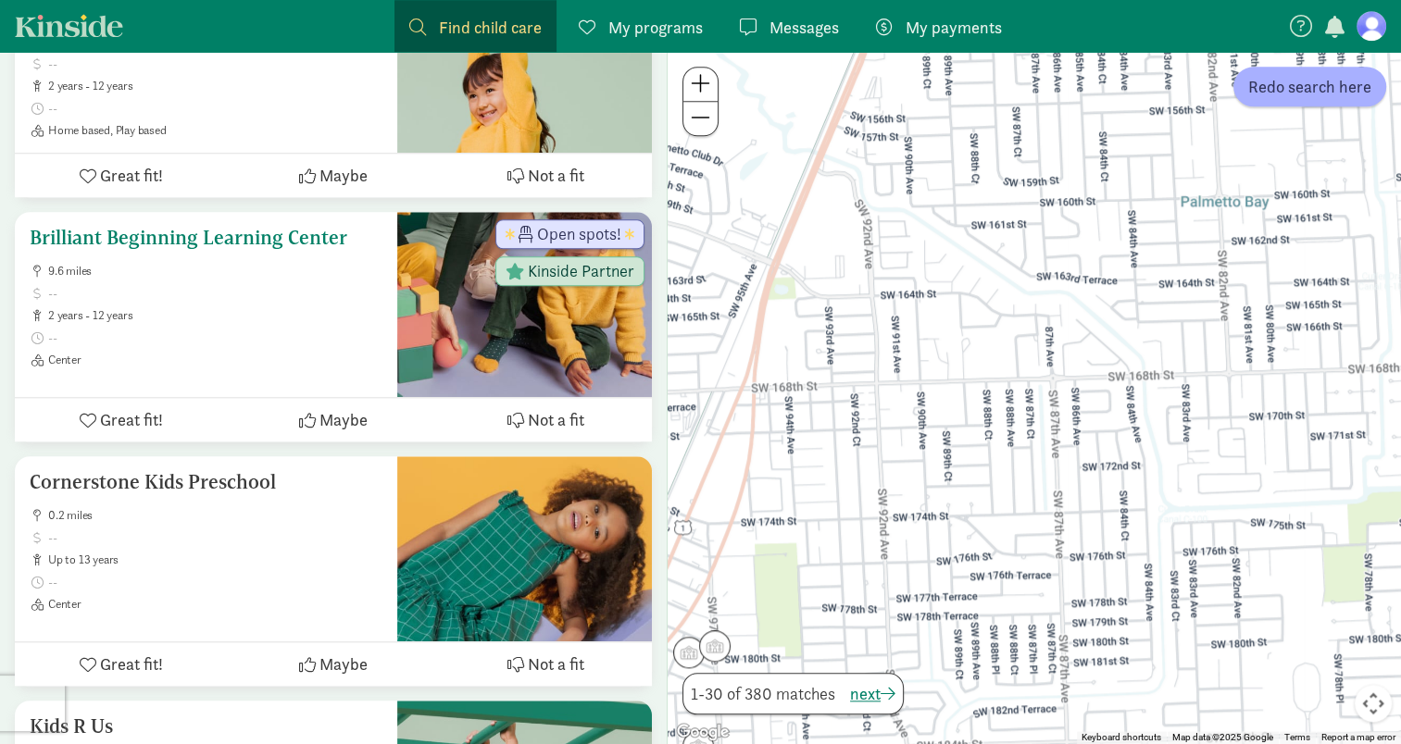
scroll to position [1789, 0]
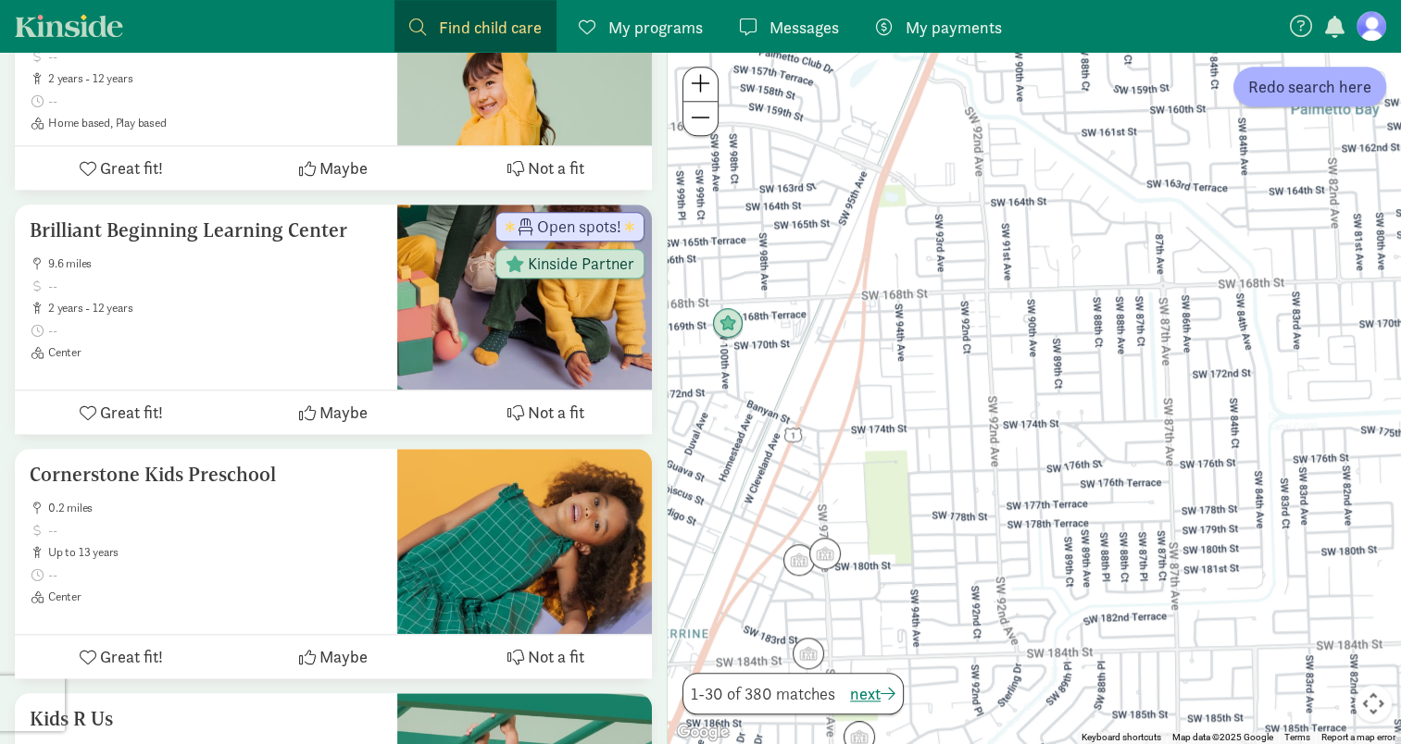
drag, startPoint x: 985, startPoint y: 480, endPoint x: 1175, endPoint y: 333, distance: 240.2
click at [1175, 333] on div at bounding box center [1033, 398] width 733 height 692
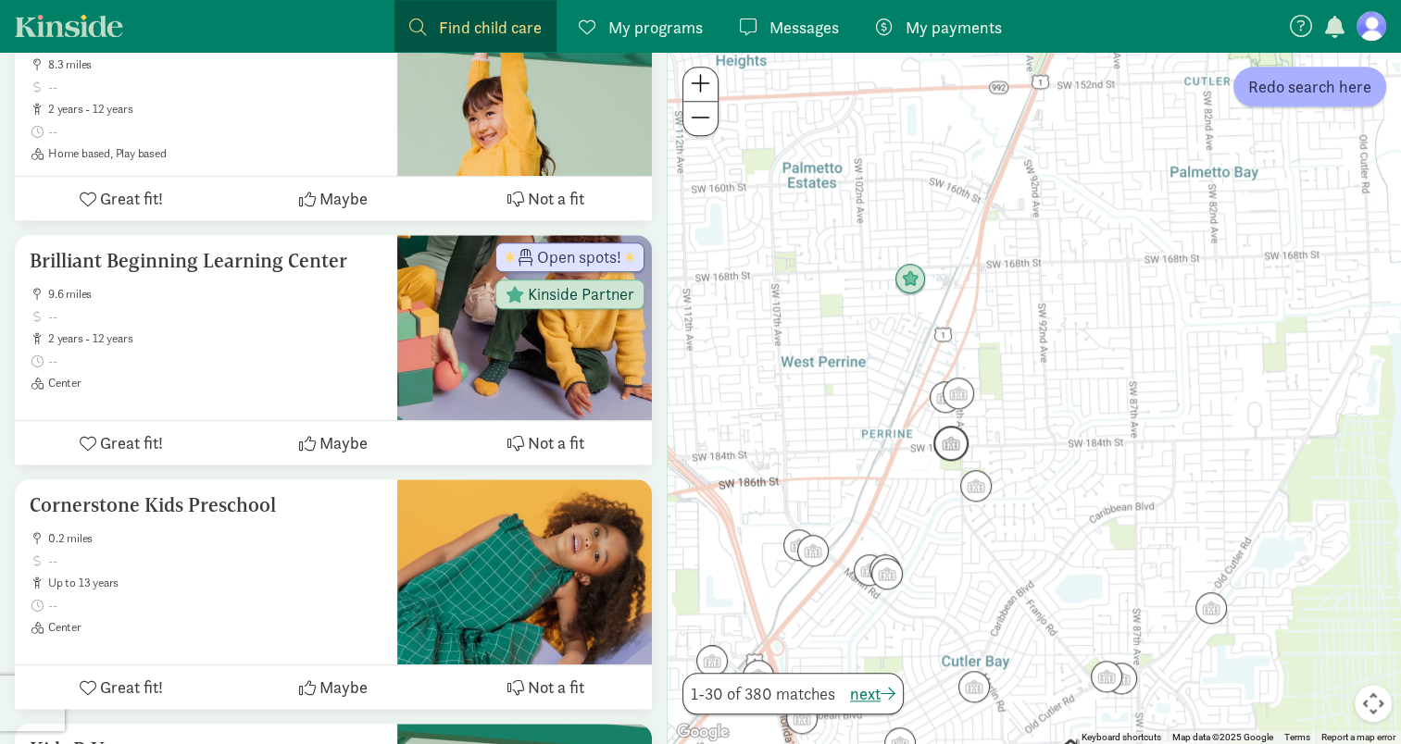
scroll to position [1728, 0]
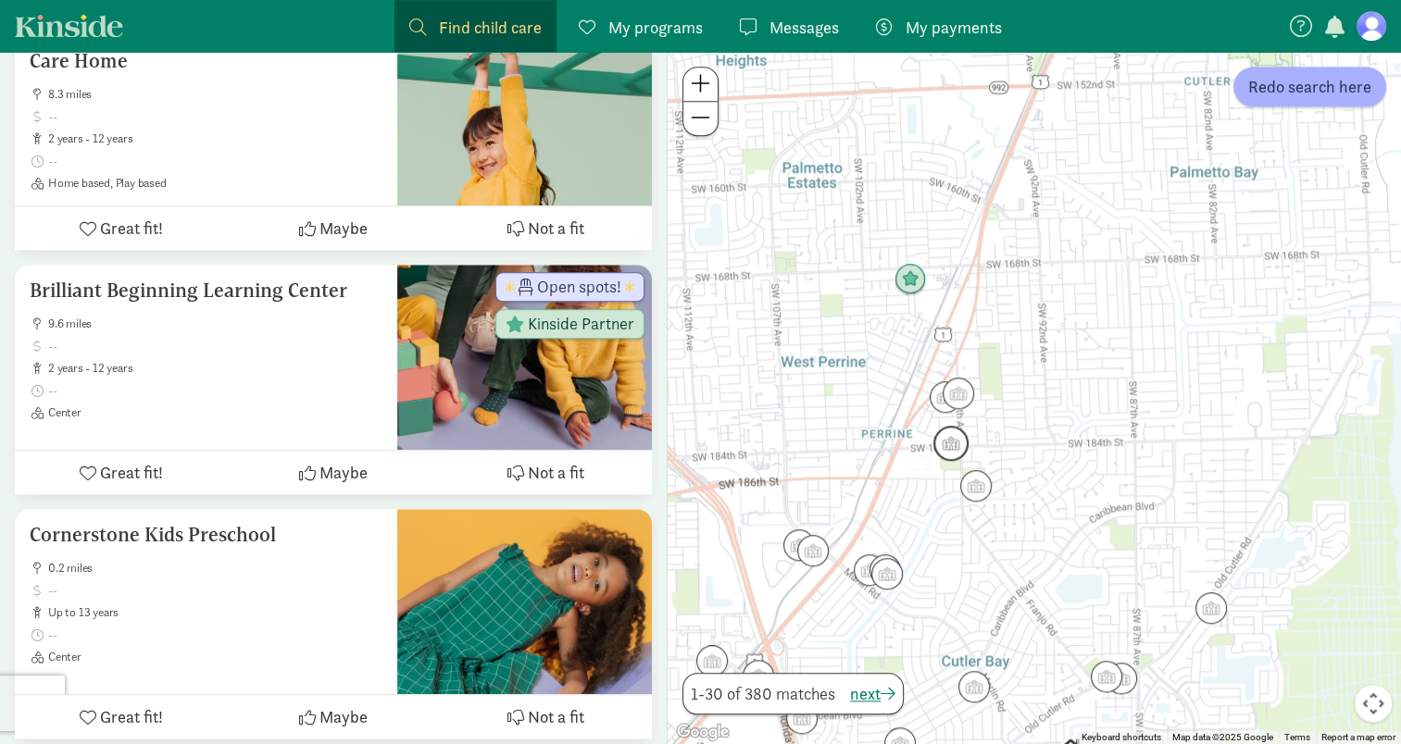
drag, startPoint x: 891, startPoint y: 500, endPoint x: 941, endPoint y: 437, distance: 81.0
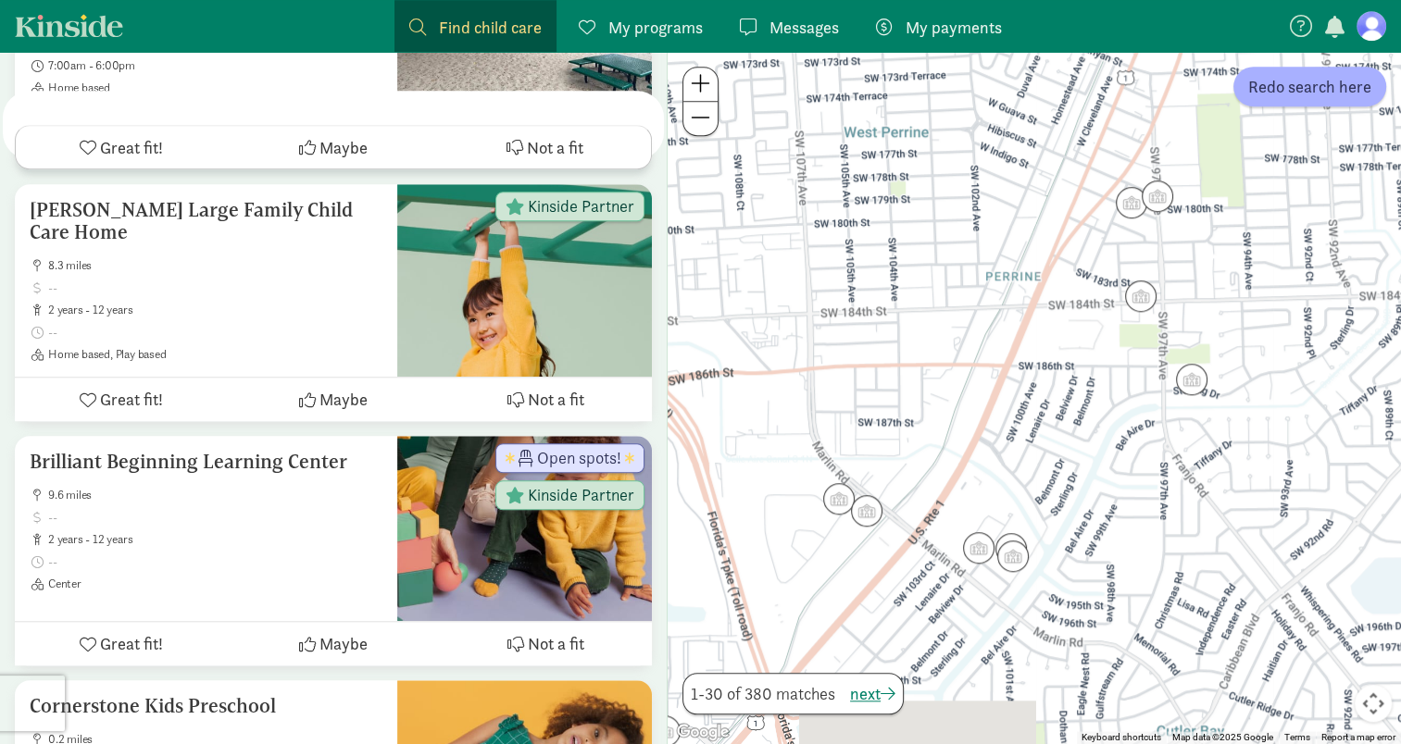
drag, startPoint x: 779, startPoint y: 578, endPoint x: 897, endPoint y: 444, distance: 178.4
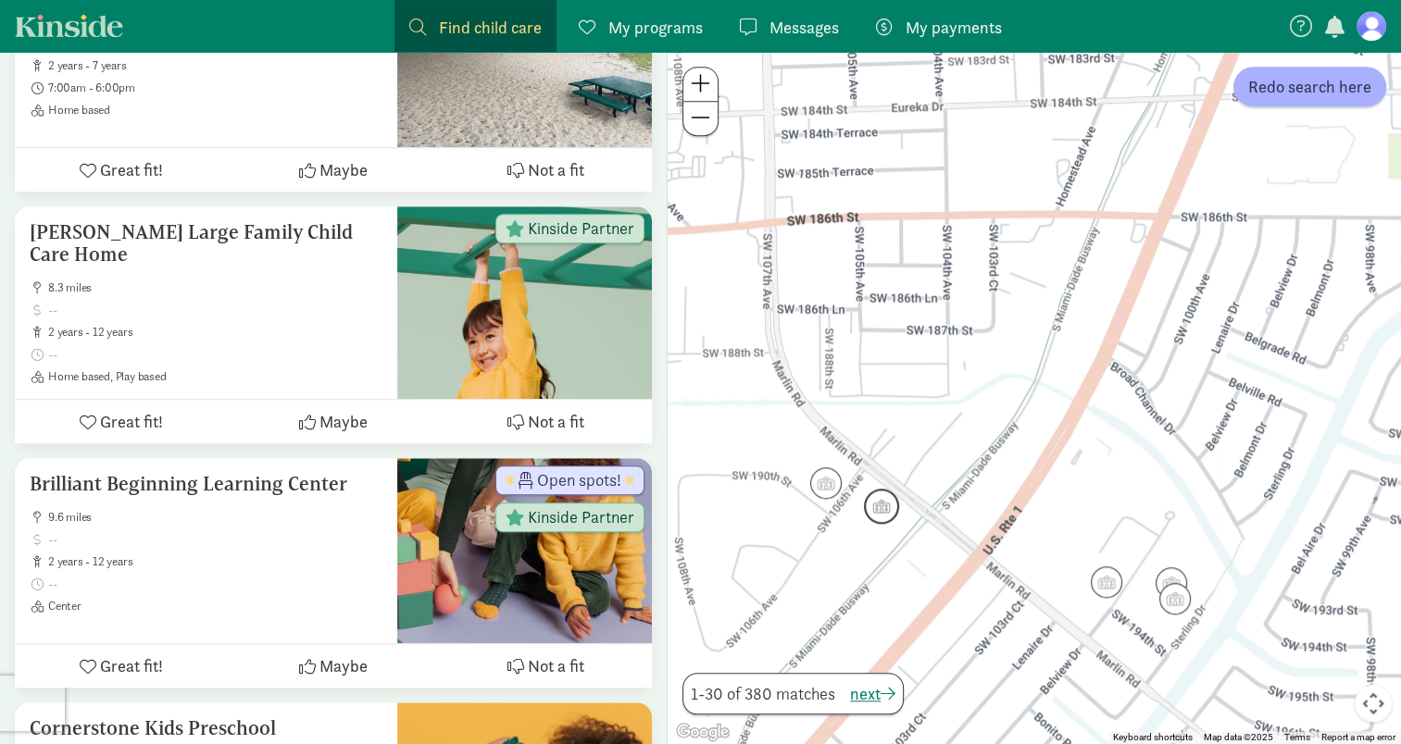
click at [871, 506] on img "Click to see details" at bounding box center [881, 506] width 35 height 35
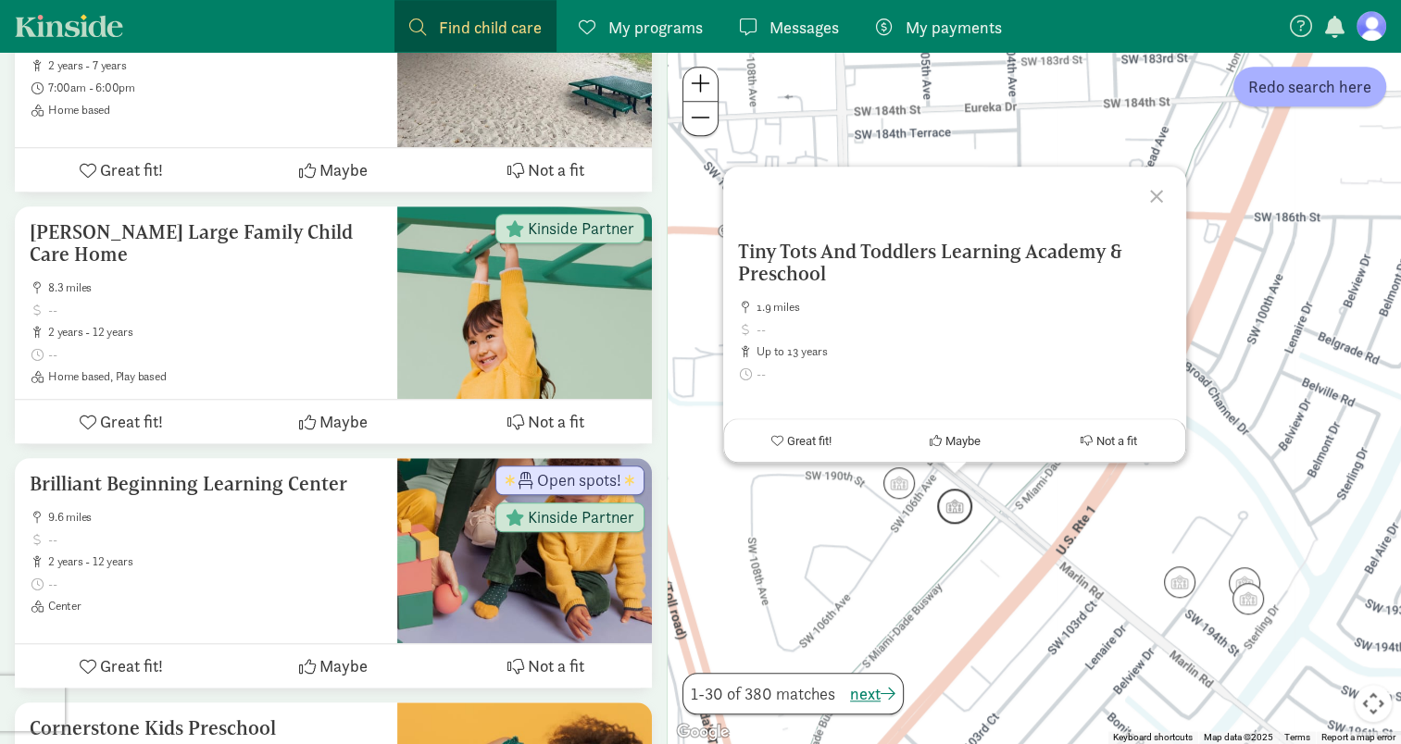
click at [957, 511] on img "Click to see details" at bounding box center [954, 506] width 35 height 35
click at [887, 255] on h5 "Tiny Tots And Toddlers Learning Academy & Preschool" at bounding box center [954, 263] width 433 height 44
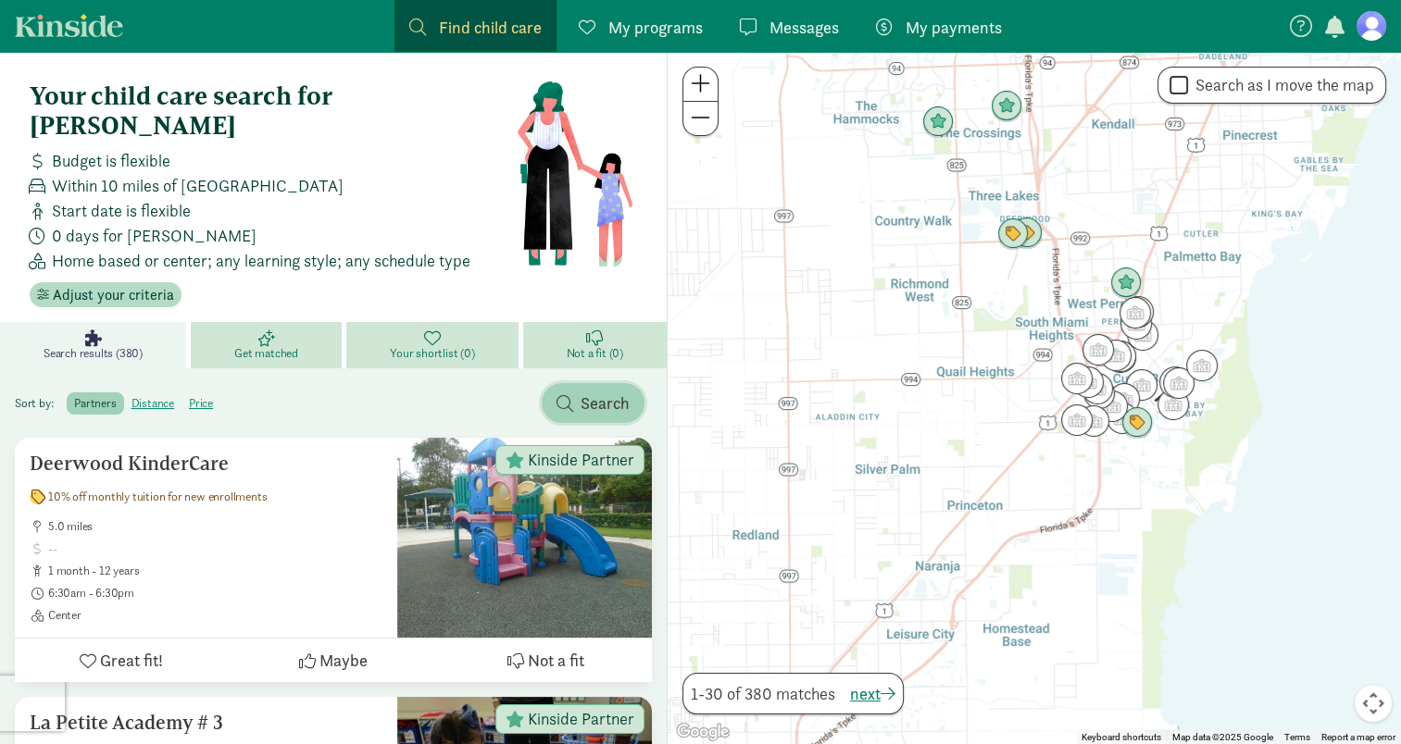
click at [567, 395] on span "button" at bounding box center [564, 403] width 17 height 17
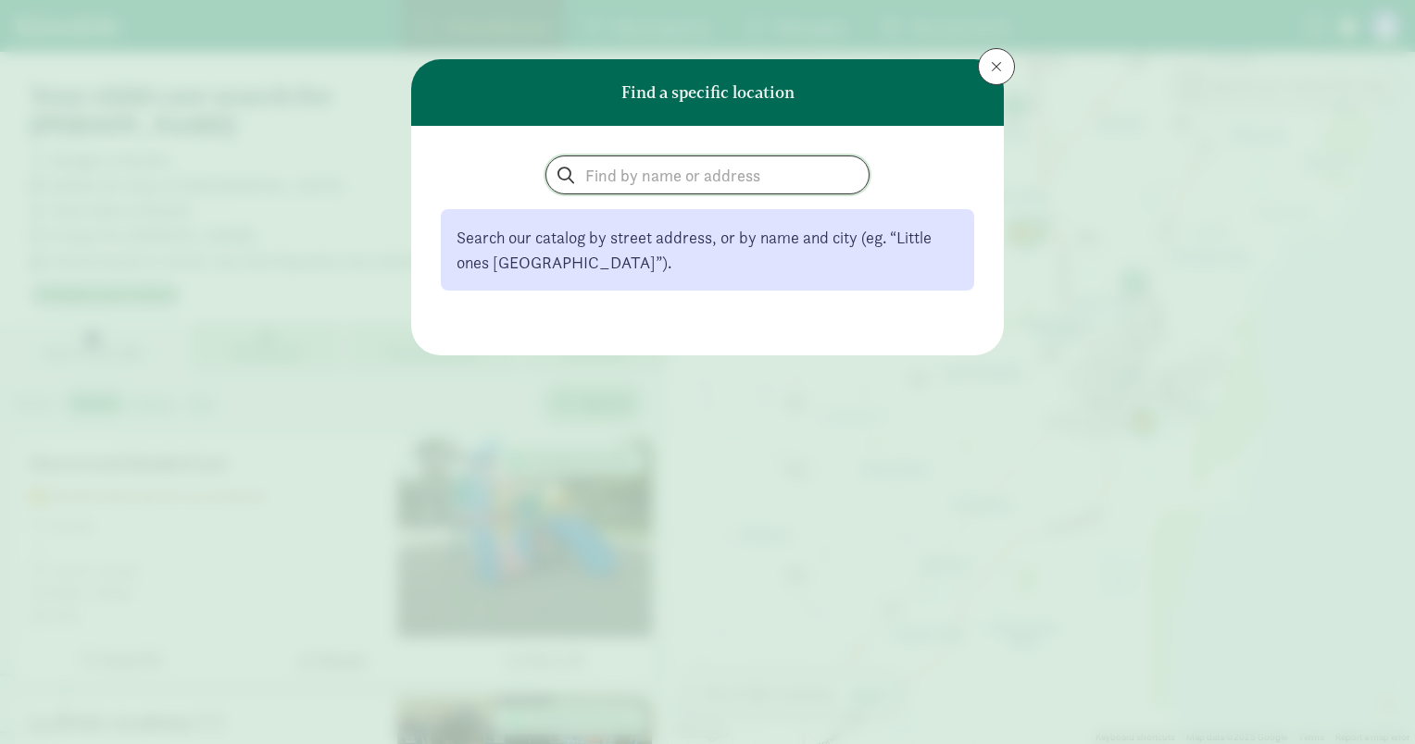
click at [618, 184] on input "search" at bounding box center [707, 174] width 322 height 37
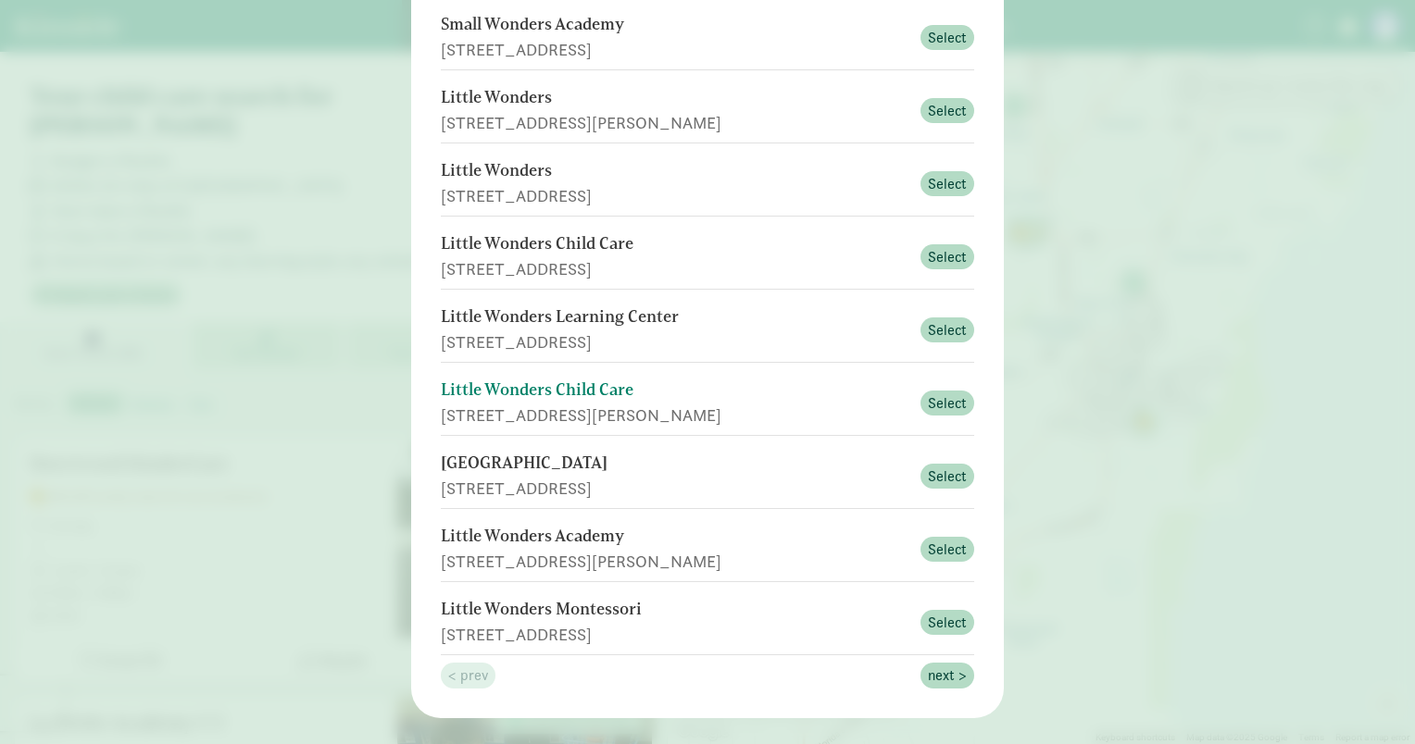
scroll to position [308, 0]
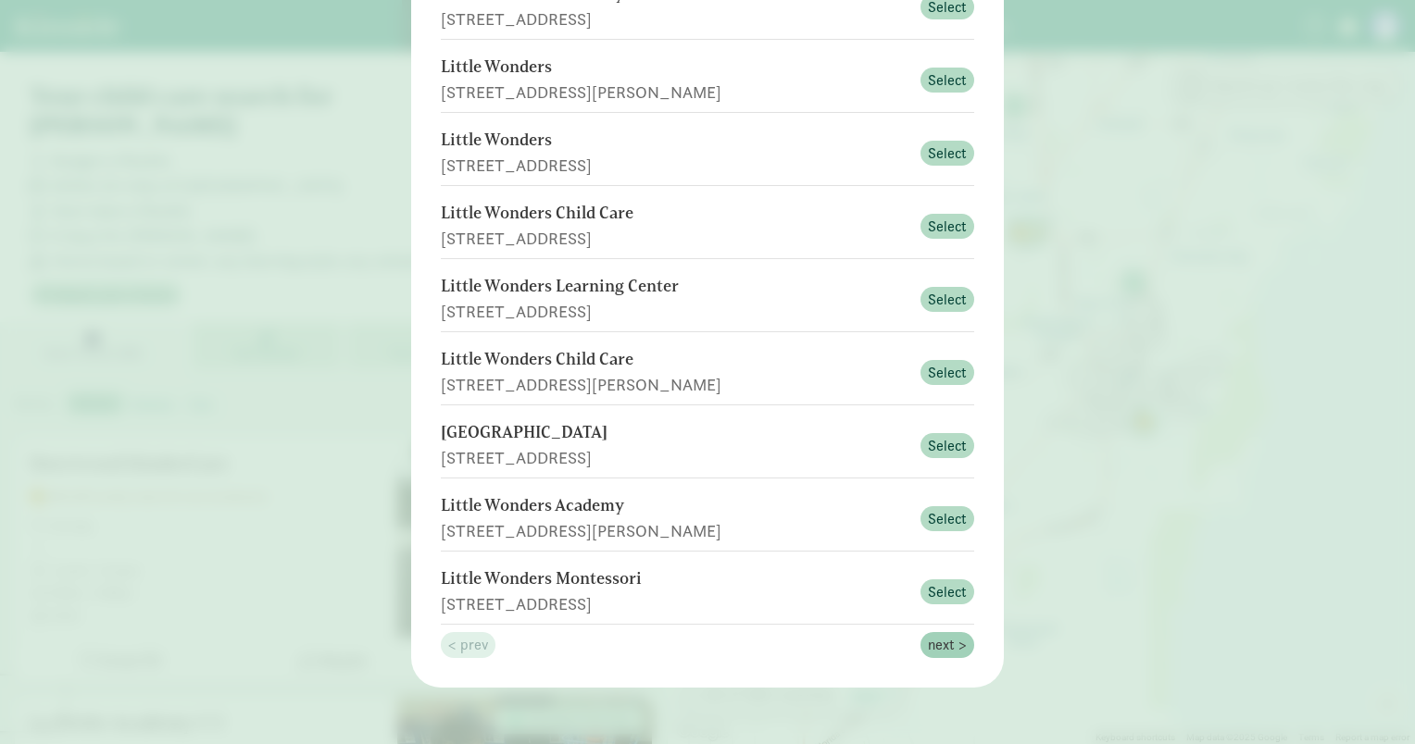
type input "little wonders"
click at [939, 640] on span "next >" at bounding box center [947, 645] width 39 height 22
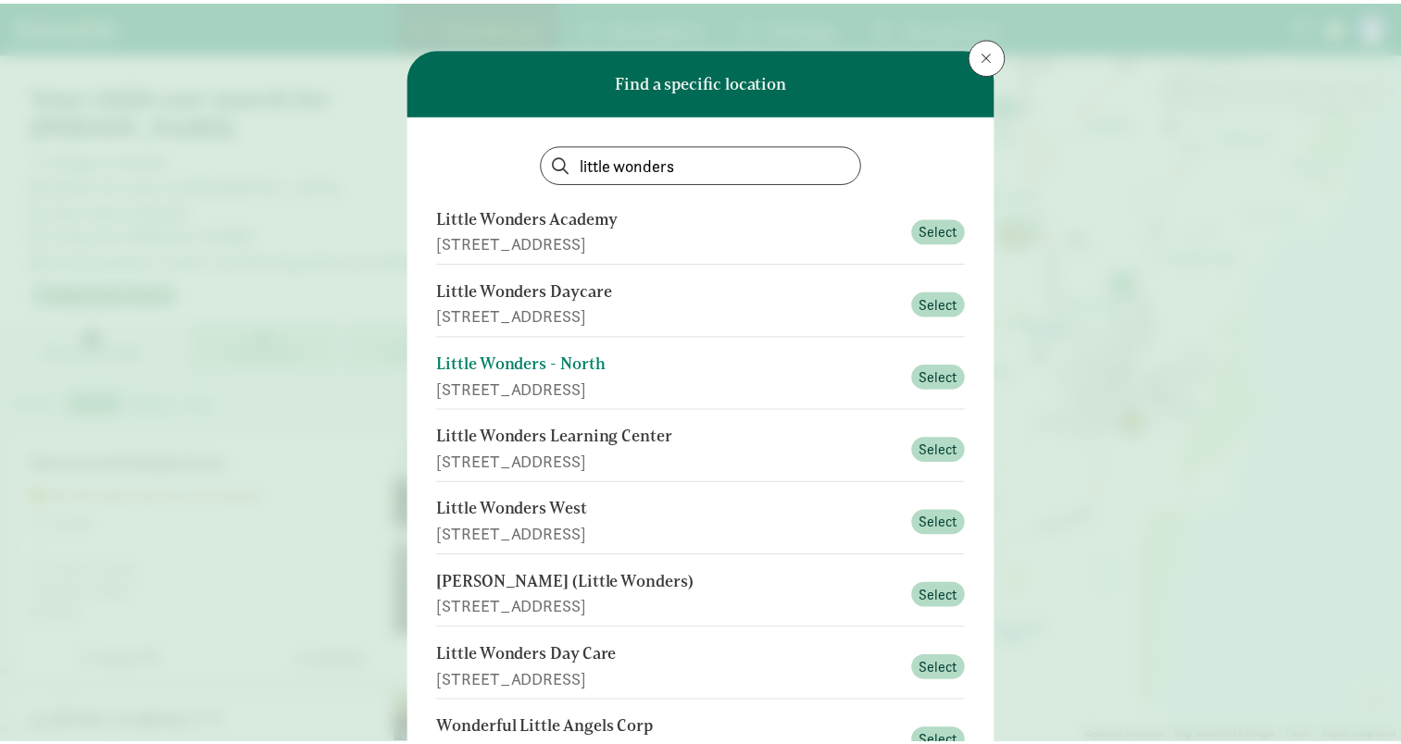
scroll to position [0, 0]
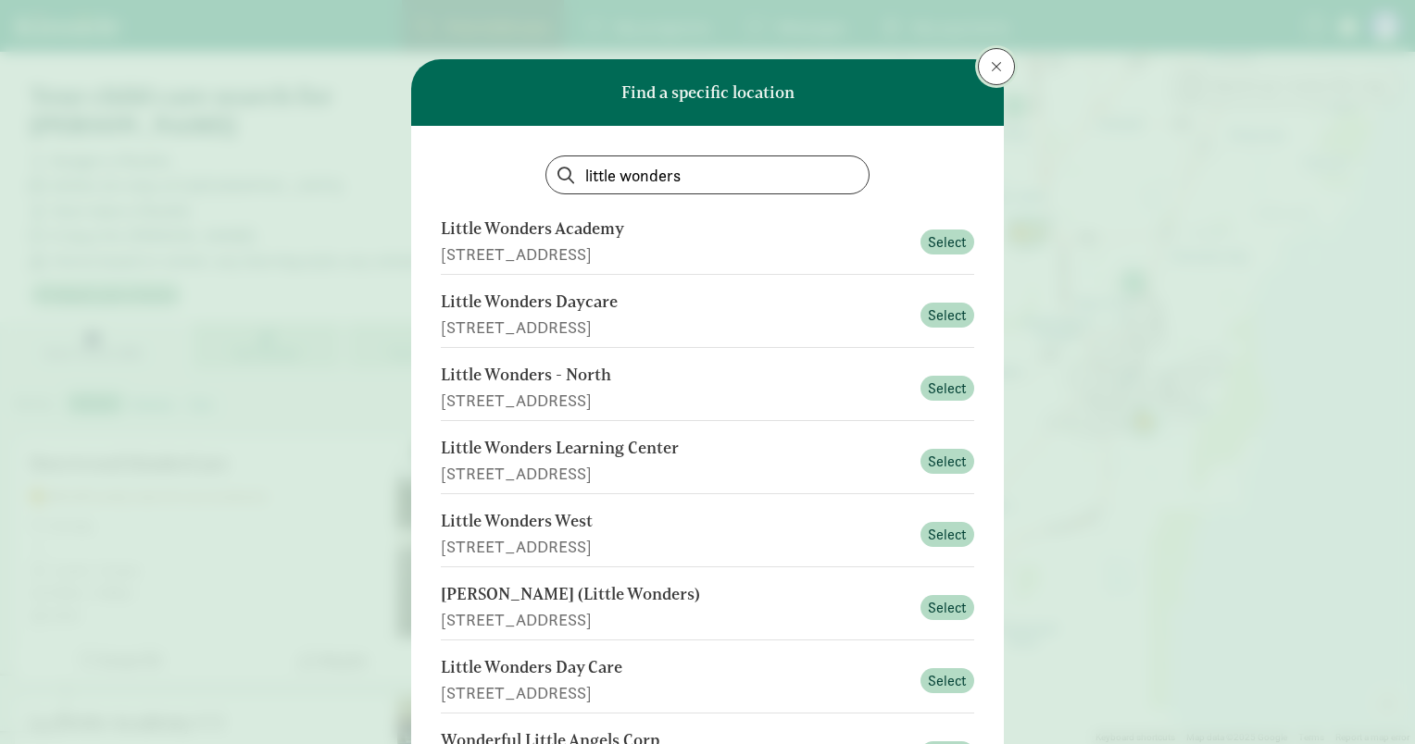
click at [1004, 72] on button at bounding box center [996, 66] width 37 height 37
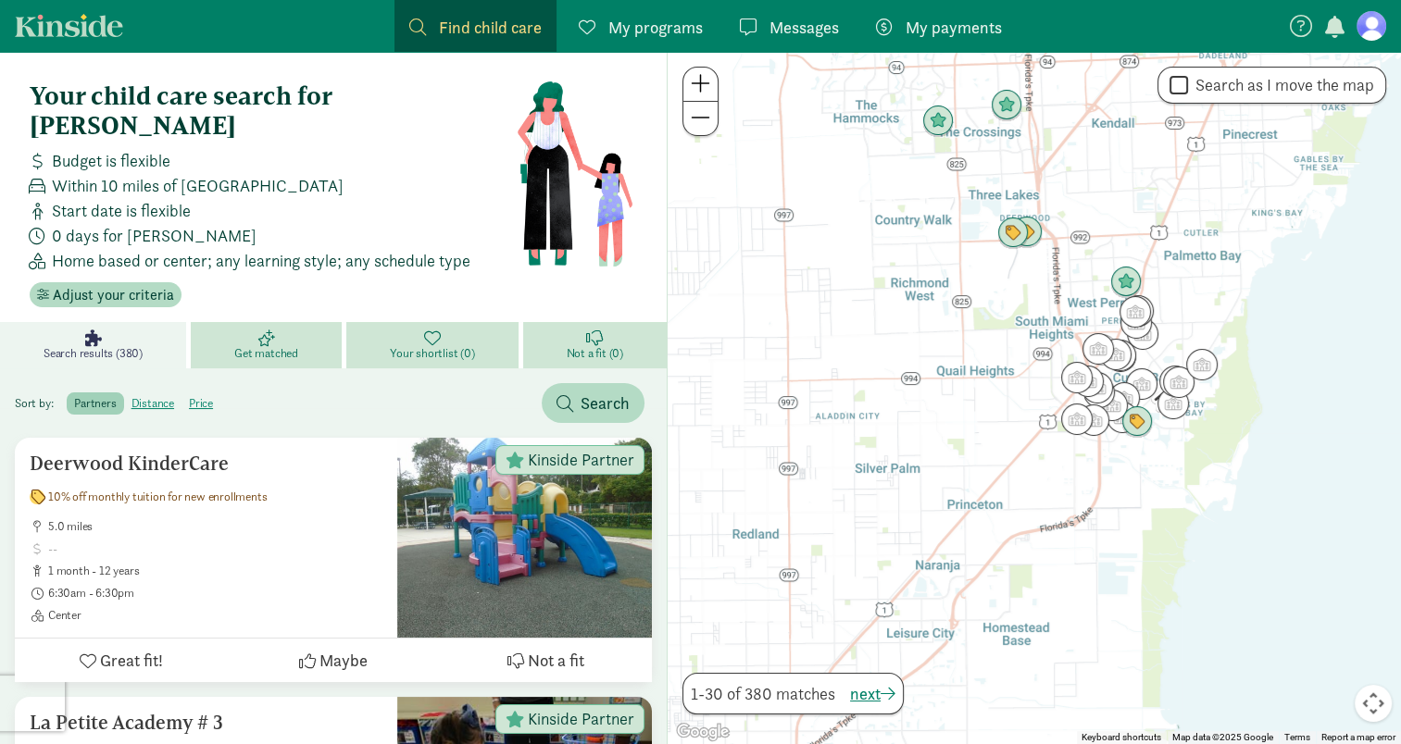
click at [645, 15] on span "My programs" at bounding box center [655, 27] width 94 height 25
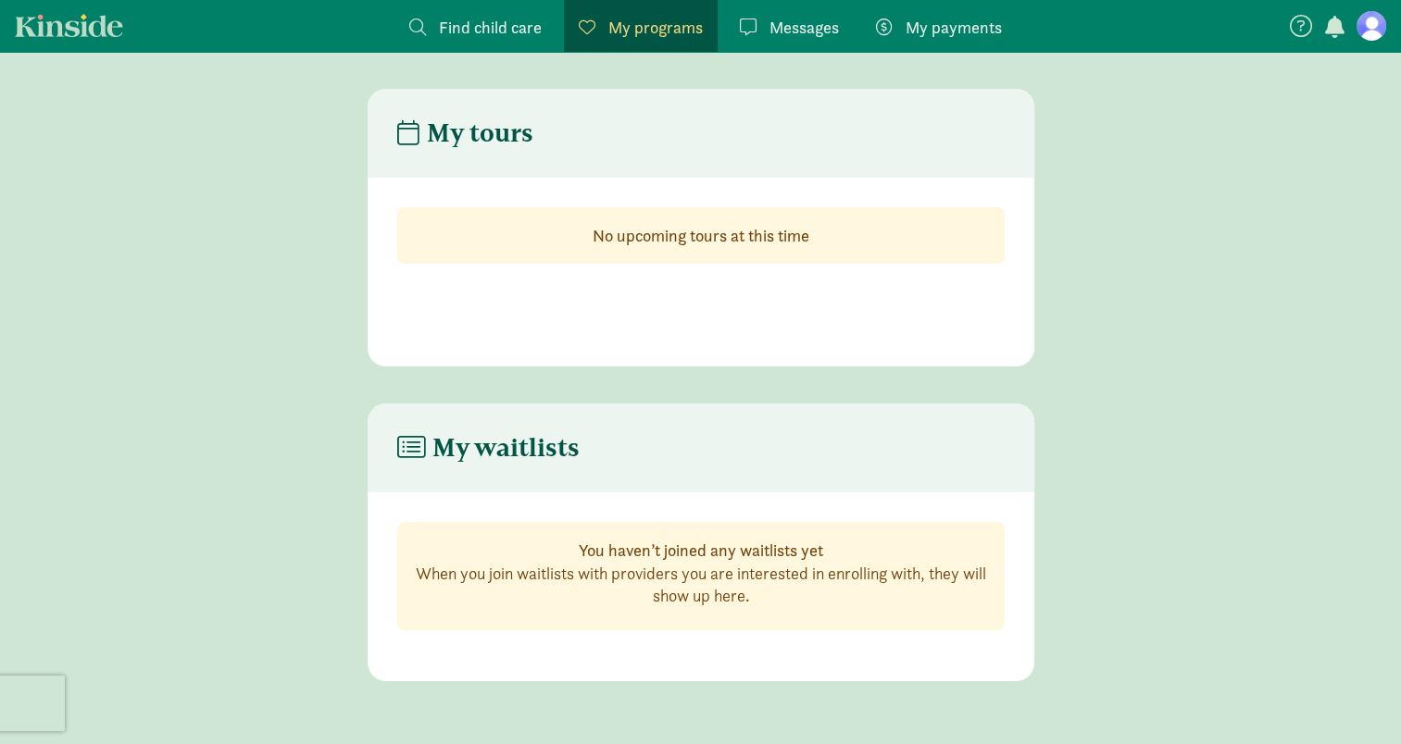
click at [820, 19] on span "Messages" at bounding box center [803, 27] width 69 height 25
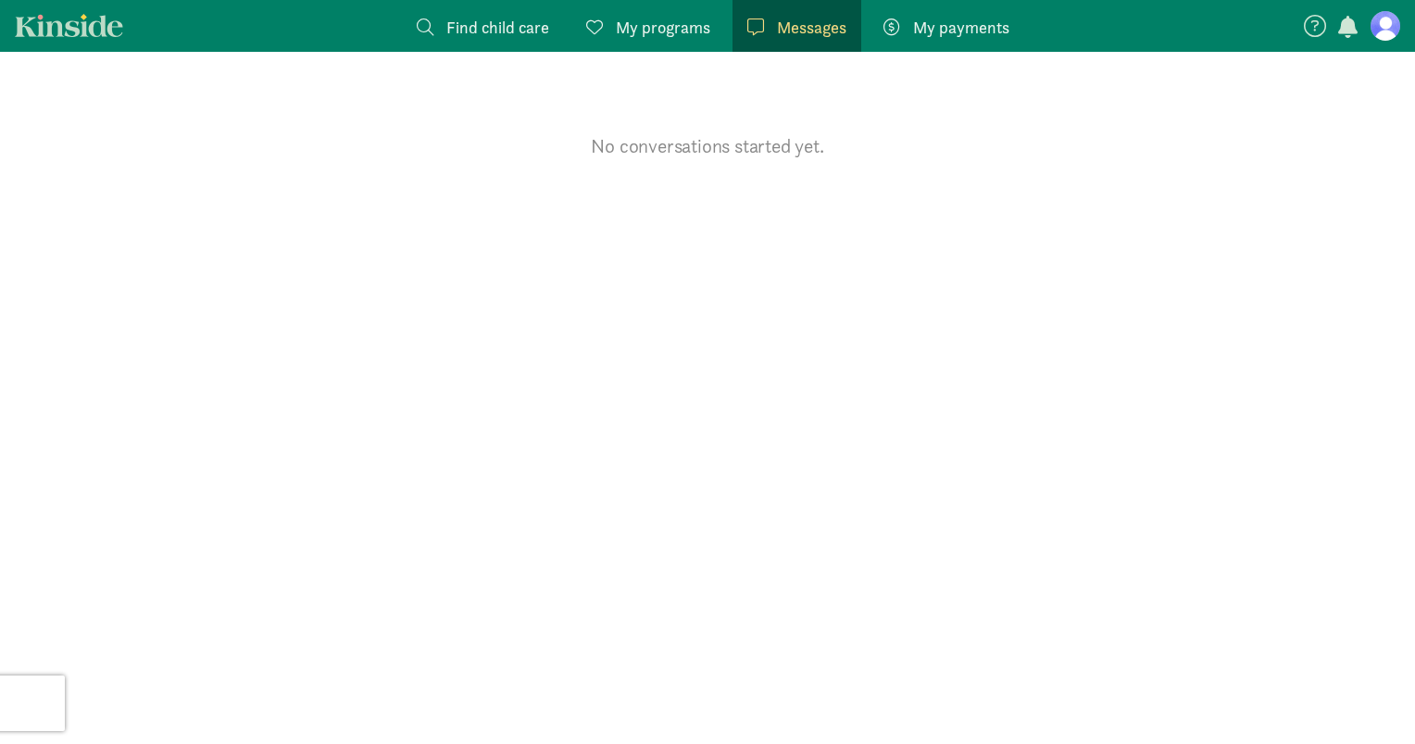
click at [926, 21] on span "My payments" at bounding box center [961, 27] width 96 height 25
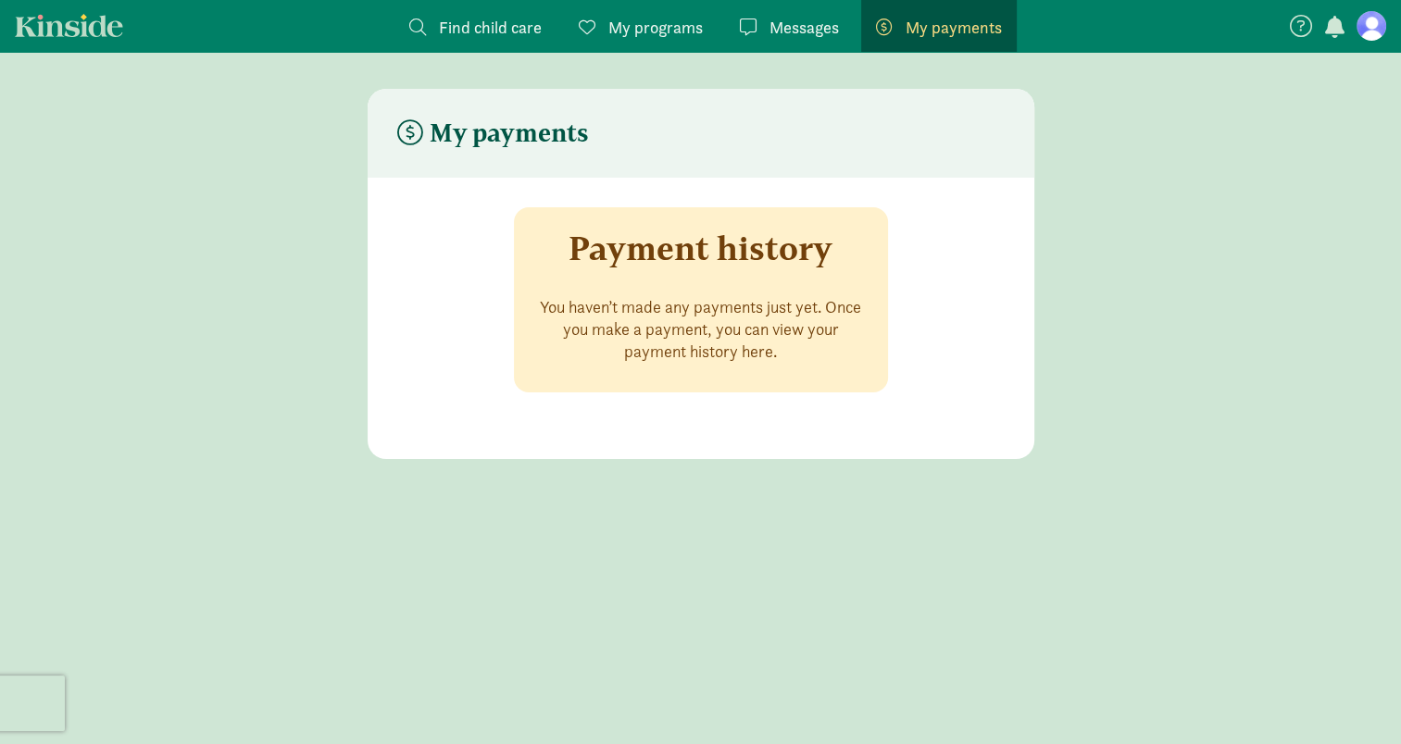
click at [463, 21] on span "Find child care" at bounding box center [490, 27] width 103 height 25
